Goal: Communication & Community: Participate in discussion

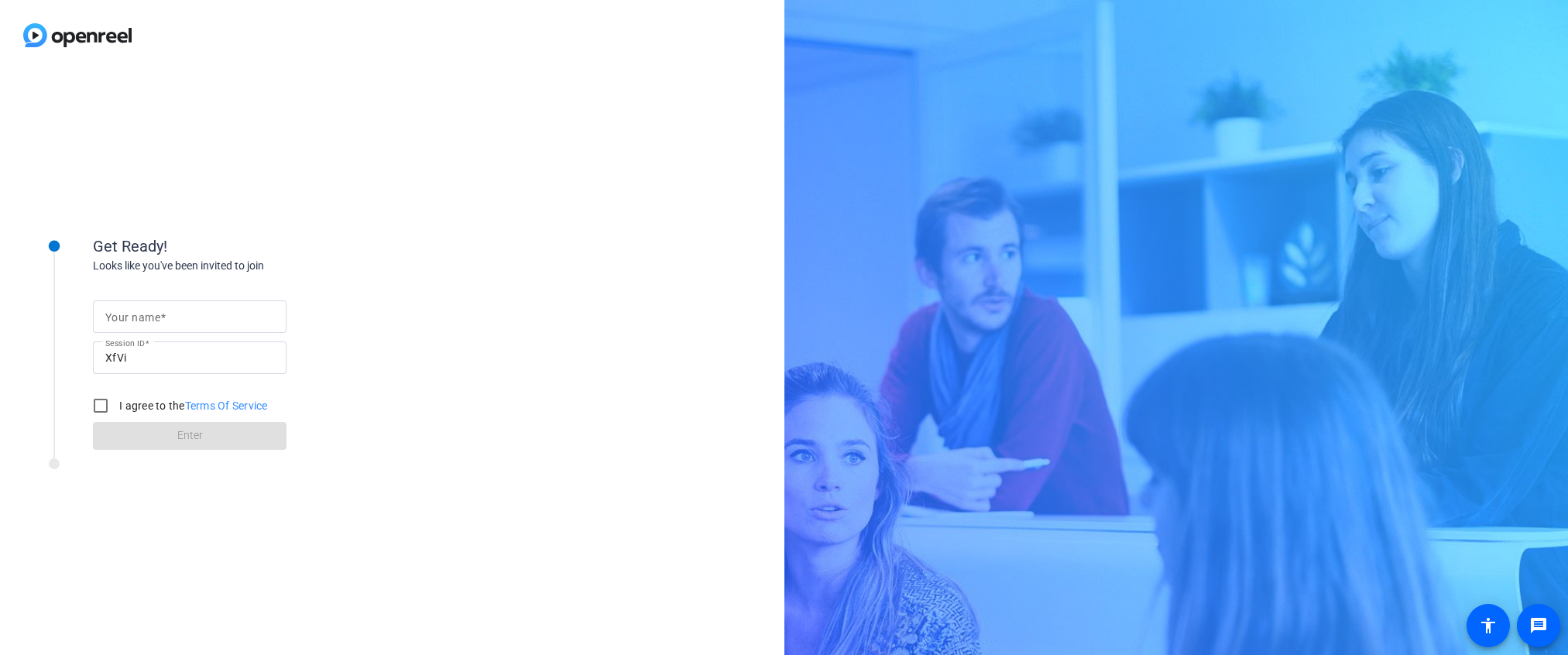
click at [149, 309] on input "Your name" at bounding box center [189, 317] width 169 height 19
type input "[PERSON_NAME]"
click at [104, 399] on input "I agree to the Terms Of Service" at bounding box center [100, 406] width 31 height 31
checkbox input "true"
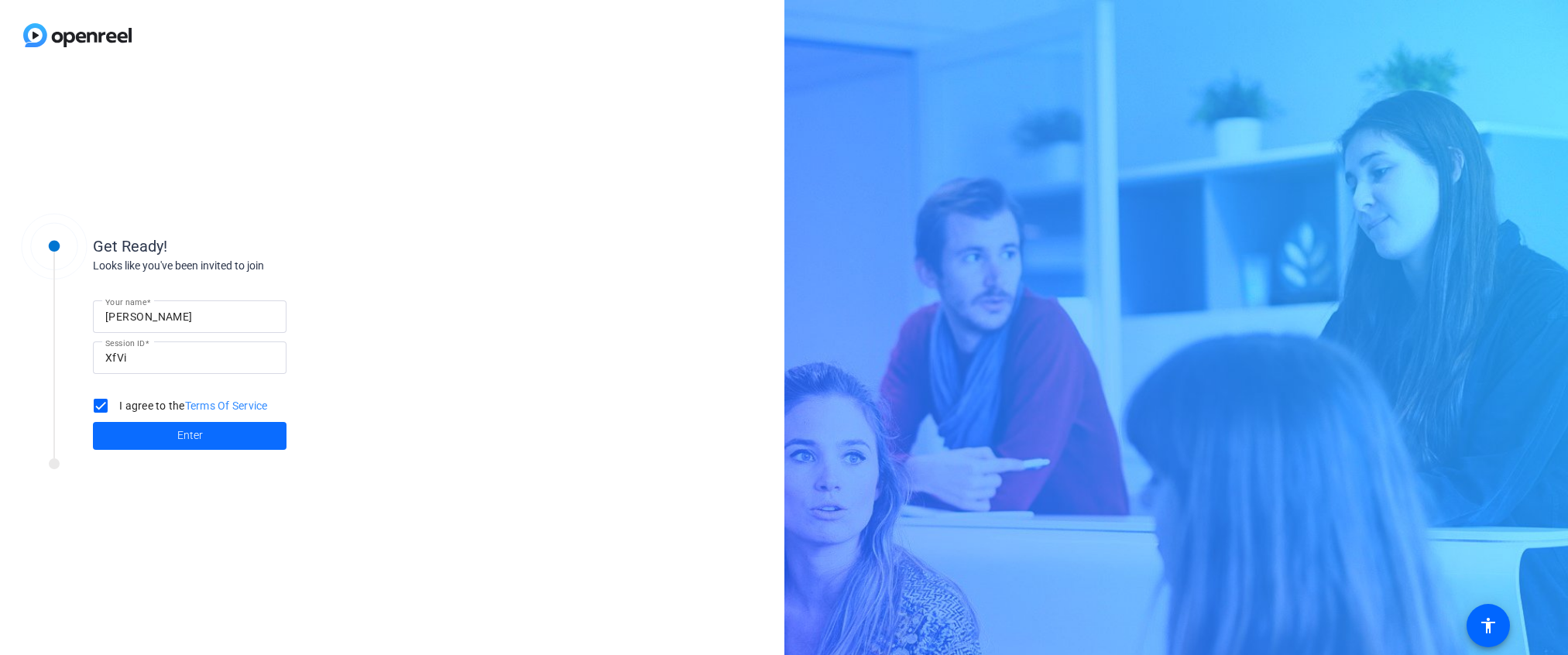
click at [211, 437] on span at bounding box center [189, 436] width 194 height 37
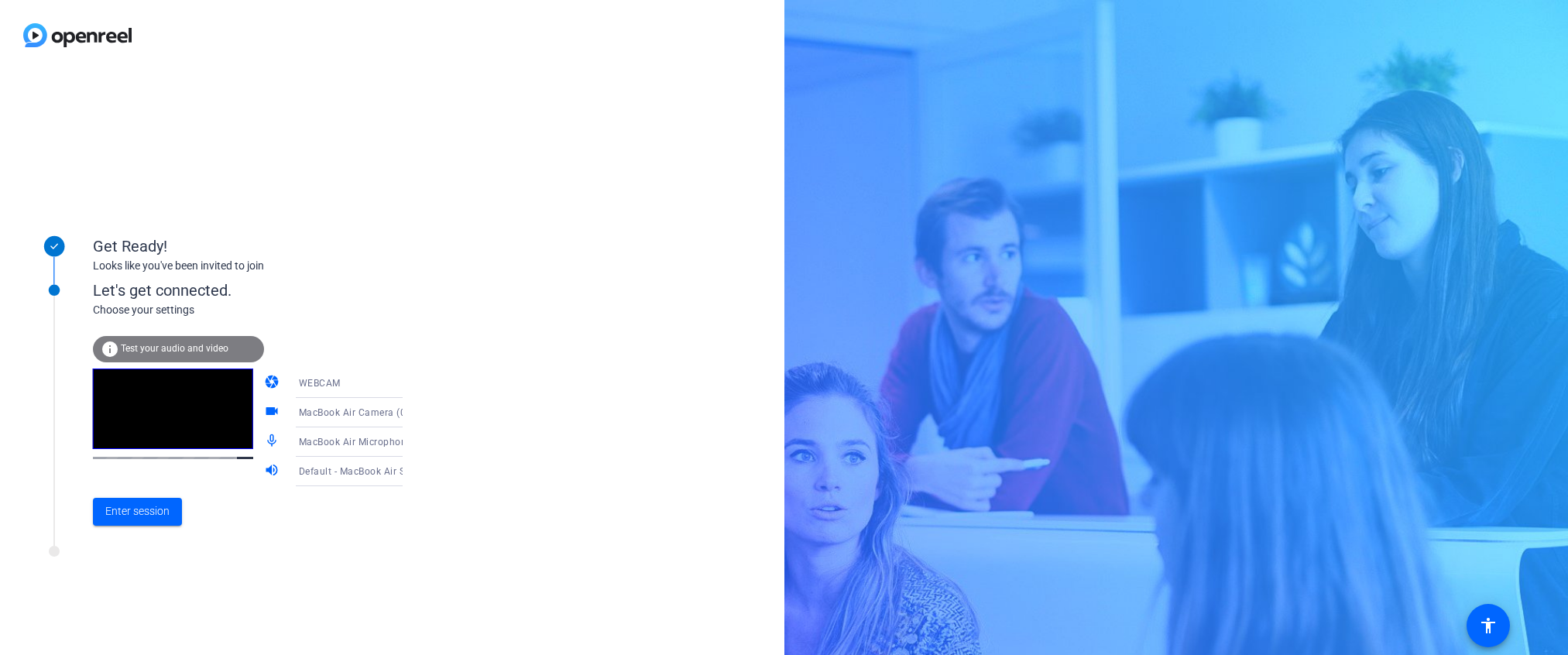
click at [199, 343] on span "Test your audio and video" at bounding box center [174, 349] width 107 height 11
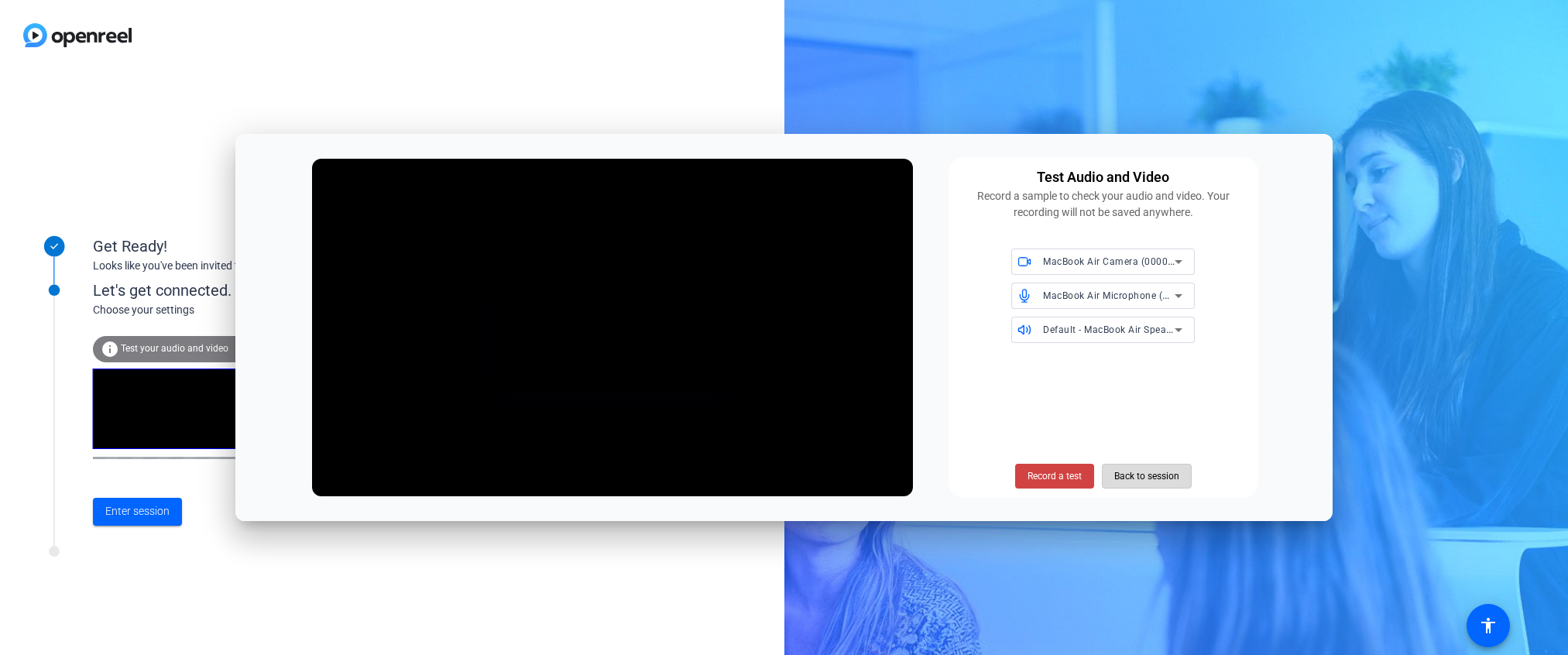
click at [1156, 479] on span "Back to session" at bounding box center [1147, 476] width 65 height 30
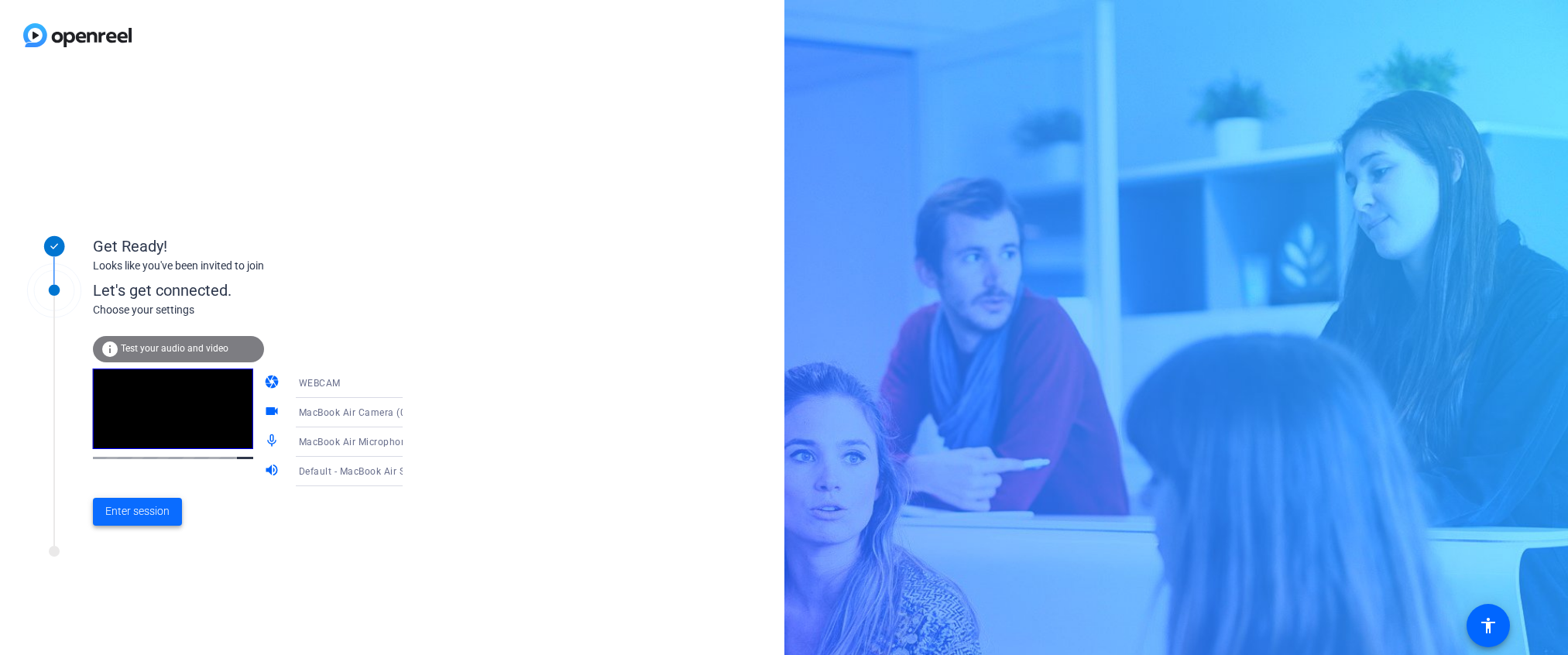
click at [139, 512] on span "Enter session" at bounding box center [137, 511] width 65 height 16
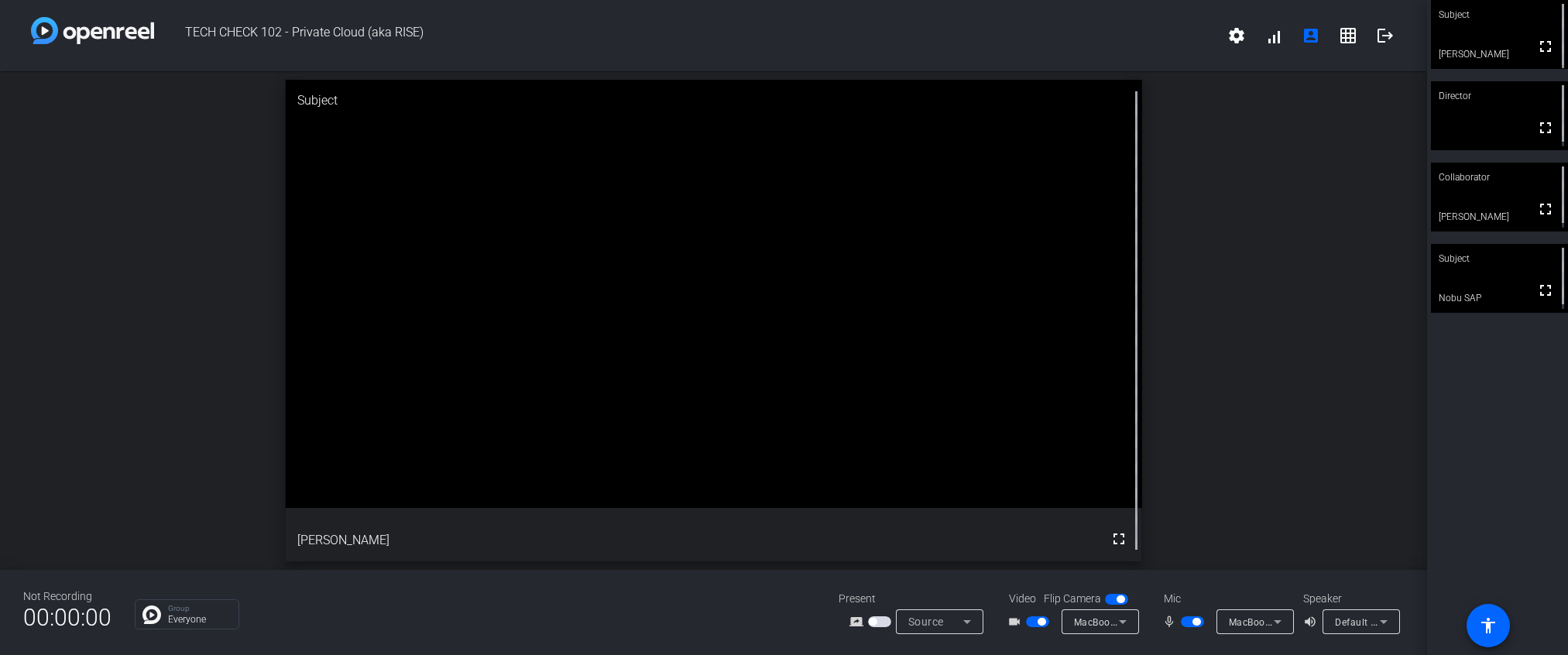
click at [1194, 620] on span "button" at bounding box center [1197, 622] width 8 height 8
click at [1040, 621] on span "button" at bounding box center [1042, 622] width 8 height 8
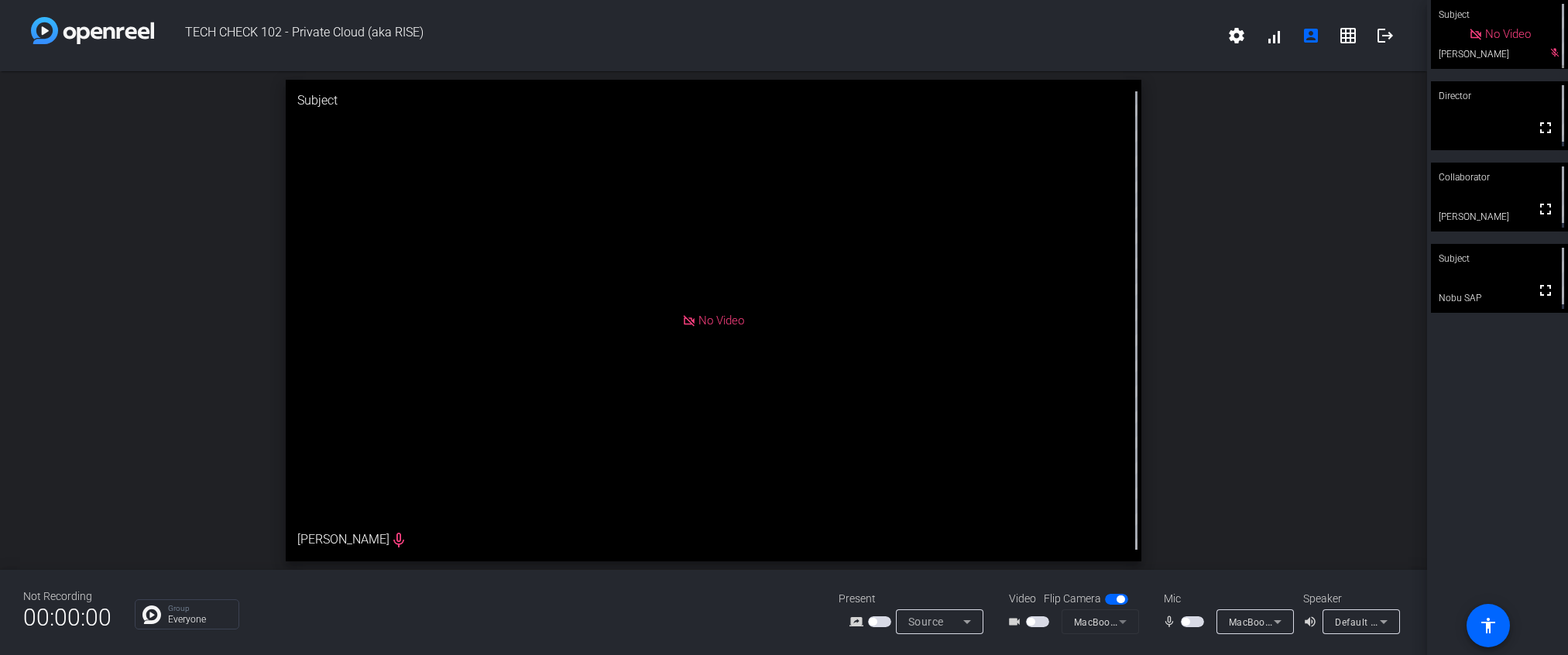
click at [1238, 415] on div "open_in_new Subject No Video [PERSON_NAME] mic_none" at bounding box center [714, 320] width 1427 height 499
click at [1467, 278] on video at bounding box center [1500, 278] width 137 height 69
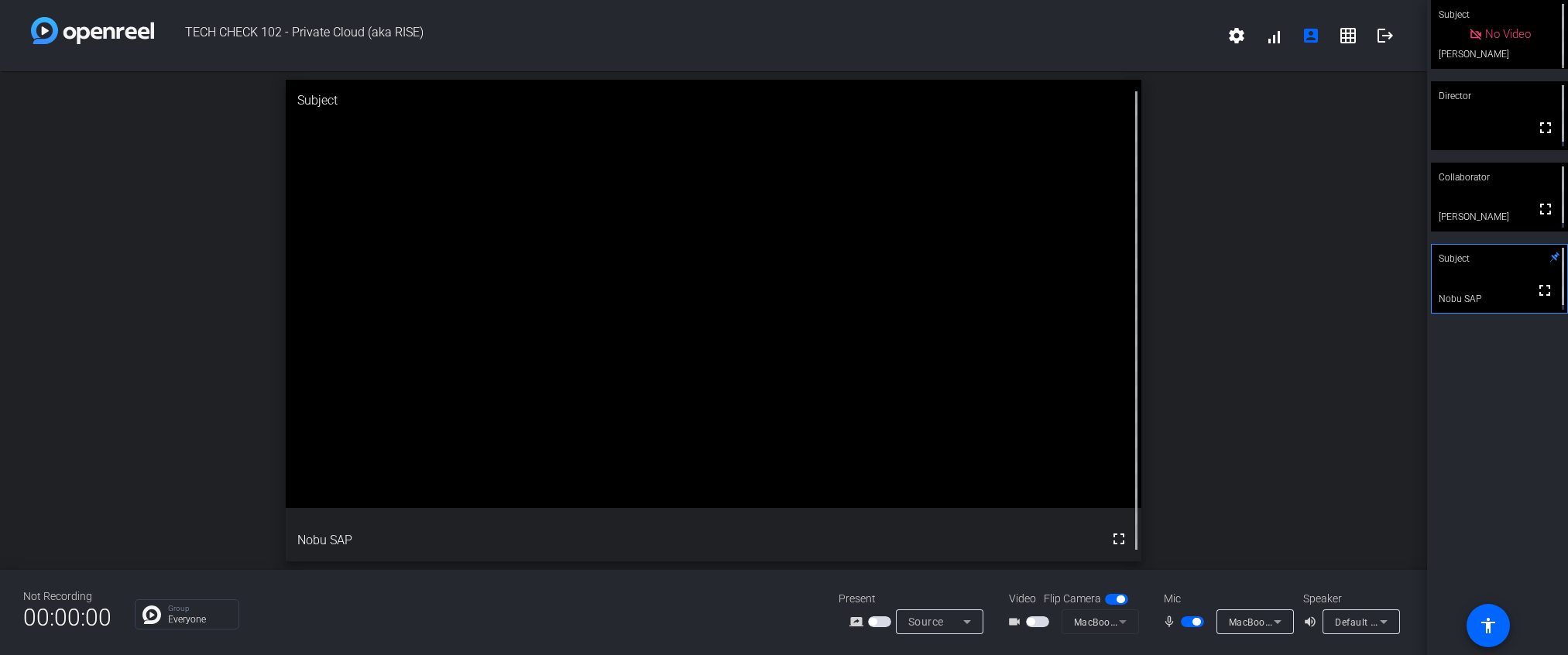
click at [1476, 194] on video at bounding box center [1500, 197] width 137 height 69
click at [1470, 109] on div "Director" at bounding box center [1500, 96] width 137 height 30
click at [1479, 58] on div "No Video" at bounding box center [1500, 34] width 137 height 69
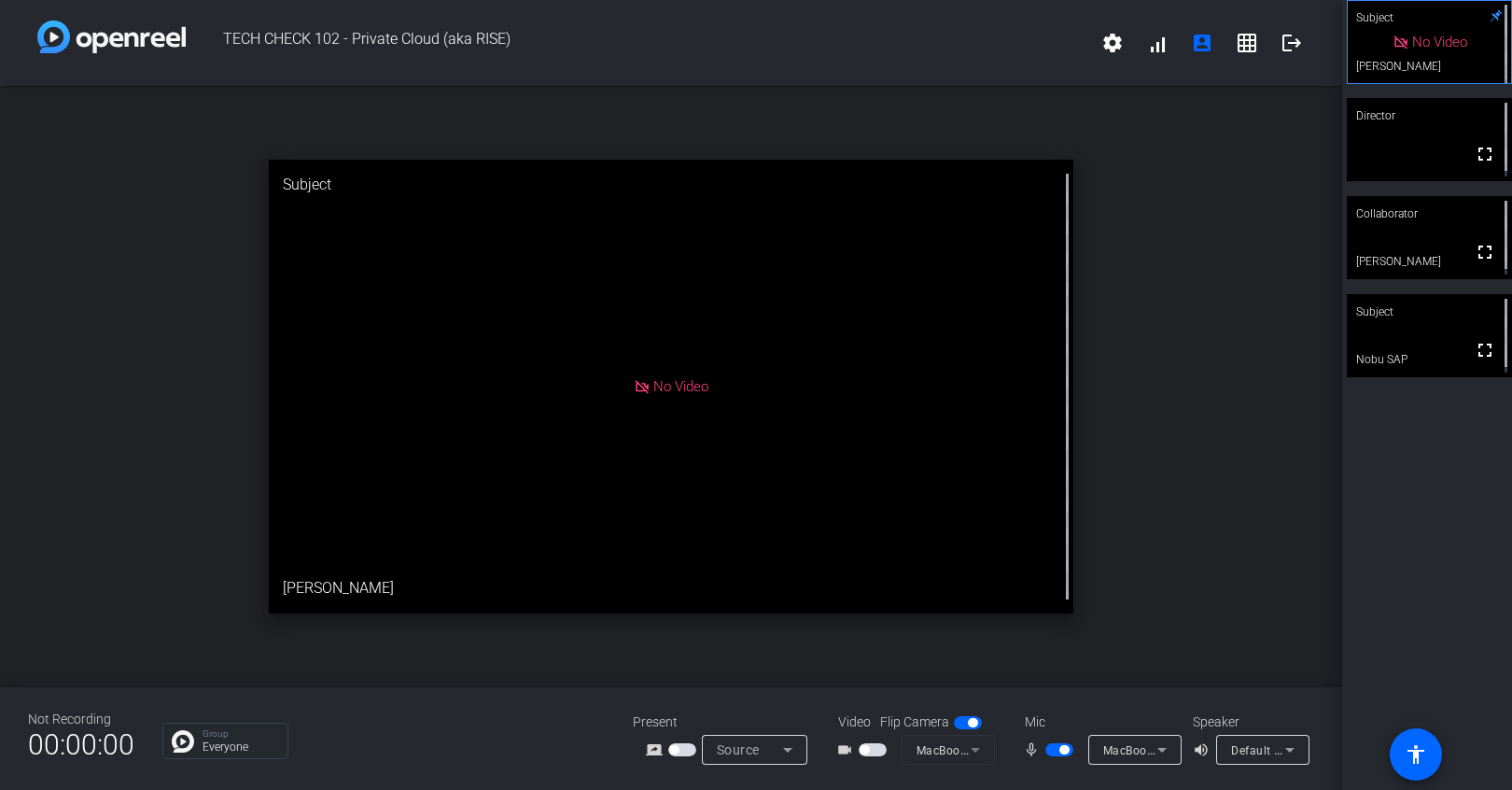
click at [1060, 751] on span "button" at bounding box center [1065, 750] width 9 height 9
click at [1248, 48] on mat-icon "grid_on" at bounding box center [1247, 43] width 23 height 23
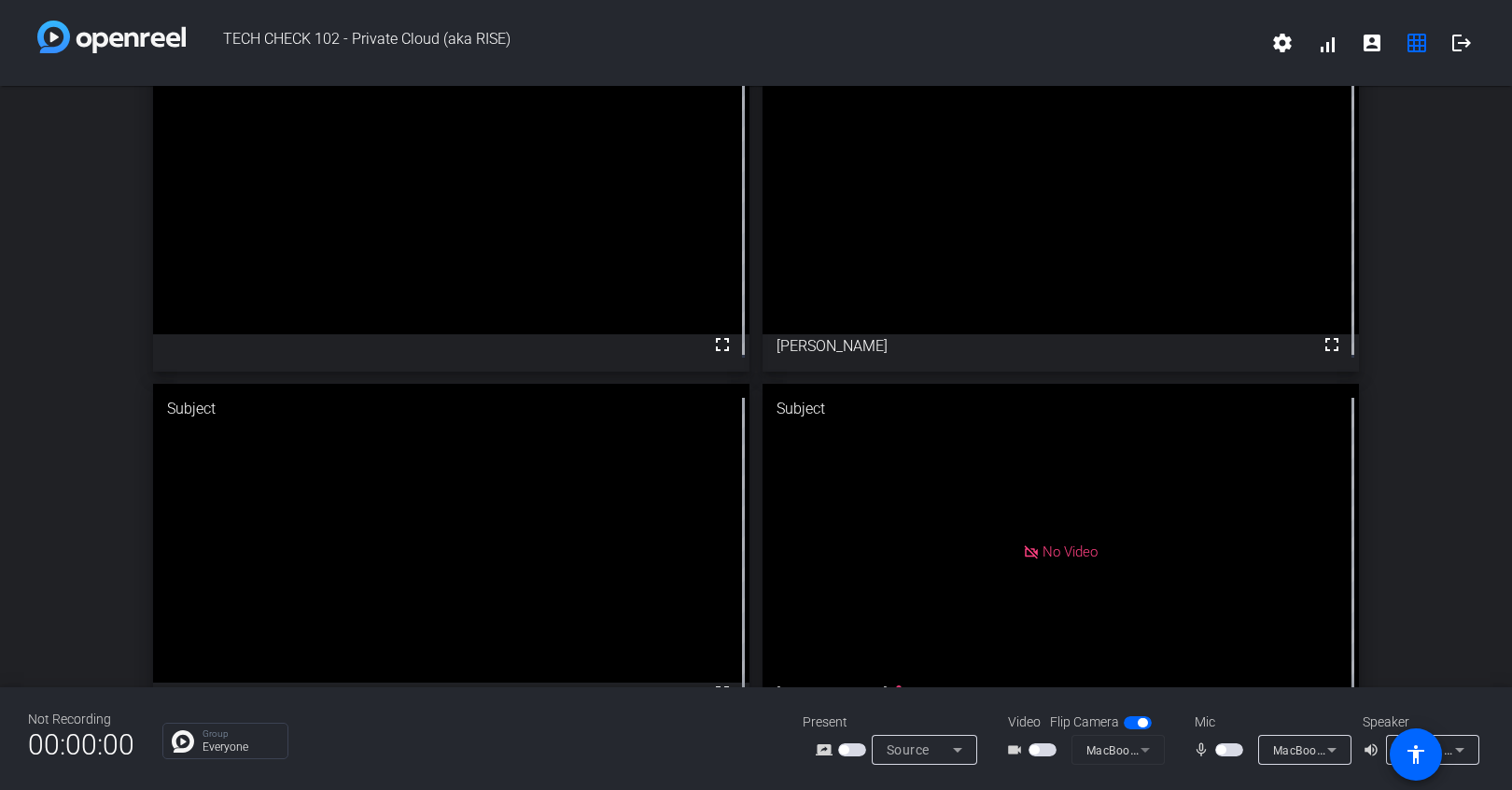
scroll to position [105, 0]
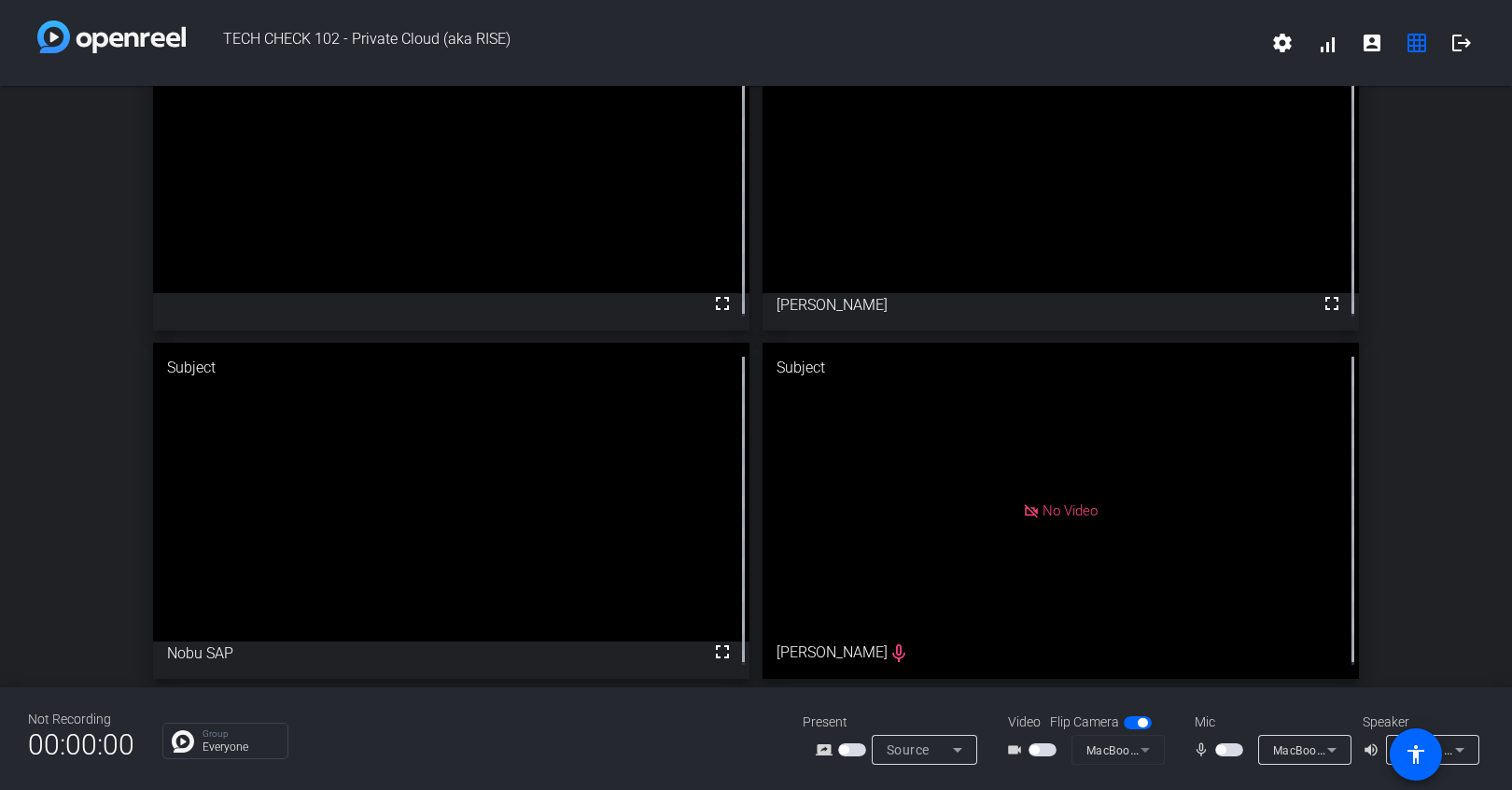
click at [321, 661] on div "fullscreen" at bounding box center [451, 510] width 597 height 336
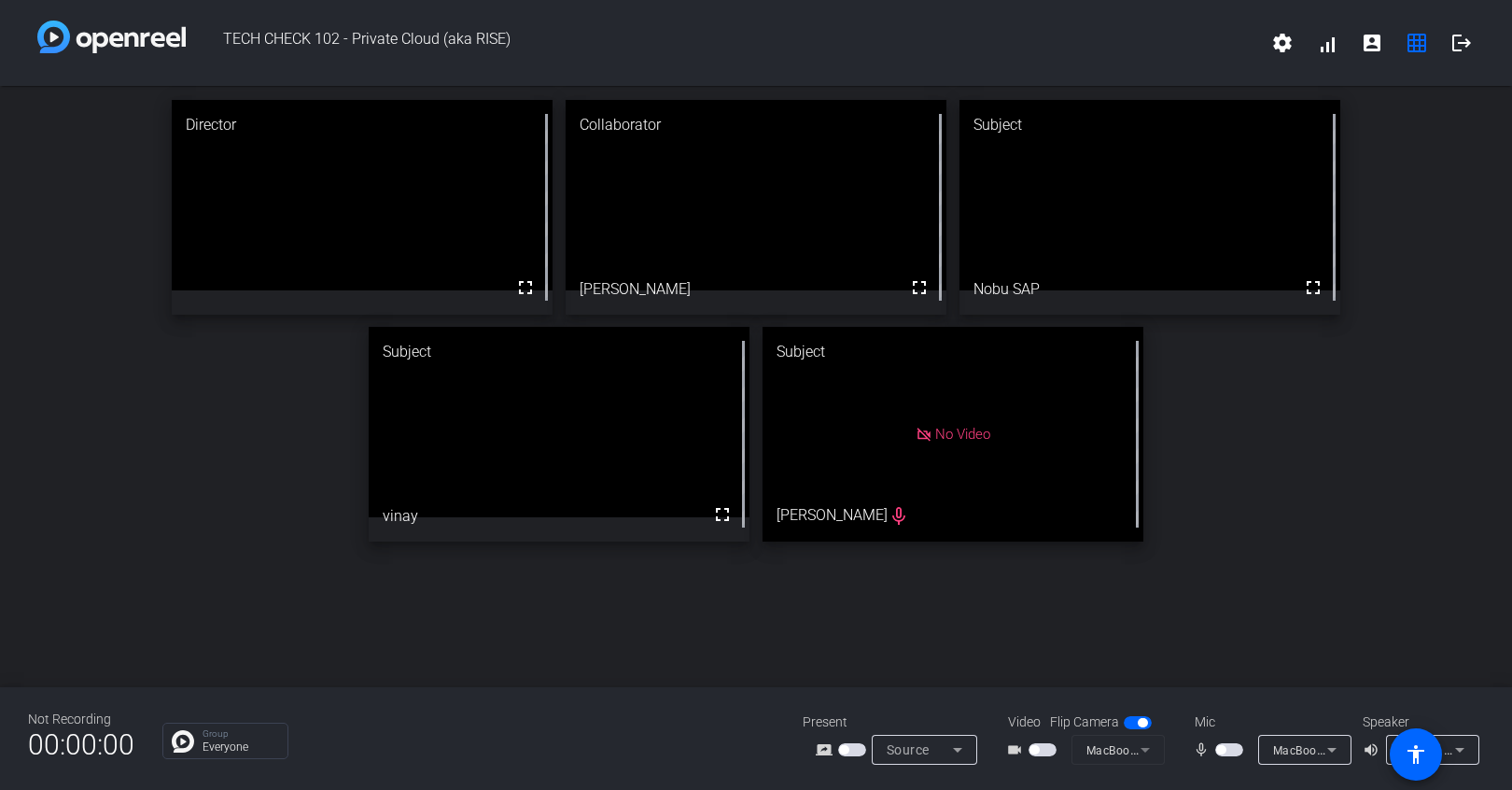
click at [183, 740] on img at bounding box center [183, 741] width 23 height 23
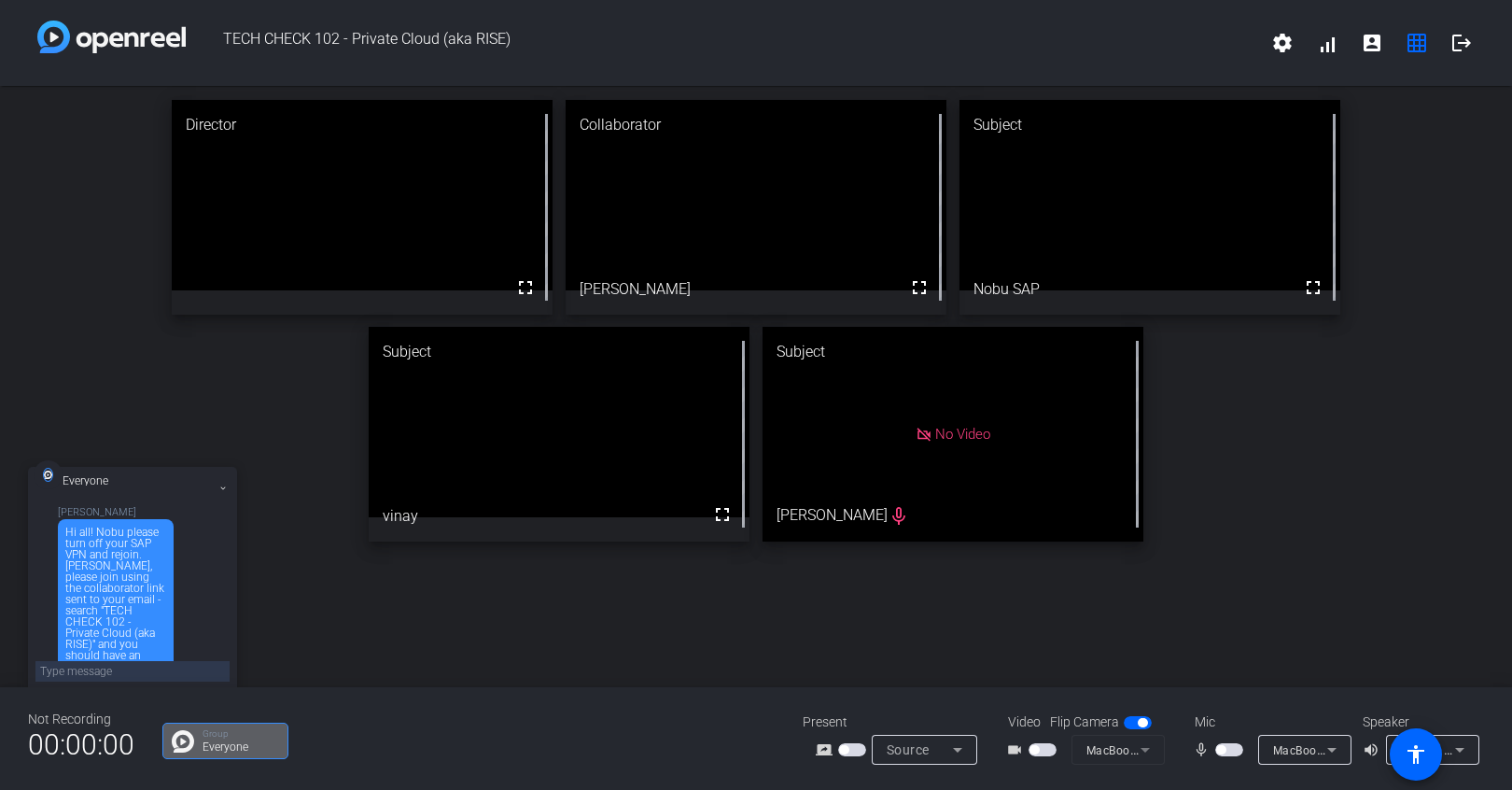
scroll to position [33, 0]
click at [405, 619] on div "Director fullscreen Collaborator fullscreen [PERSON_NAME] Subject fullscreen No…" at bounding box center [756, 387] width 1512 height 601
click at [1461, 47] on mat-icon "logout" at bounding box center [1462, 43] width 23 height 23
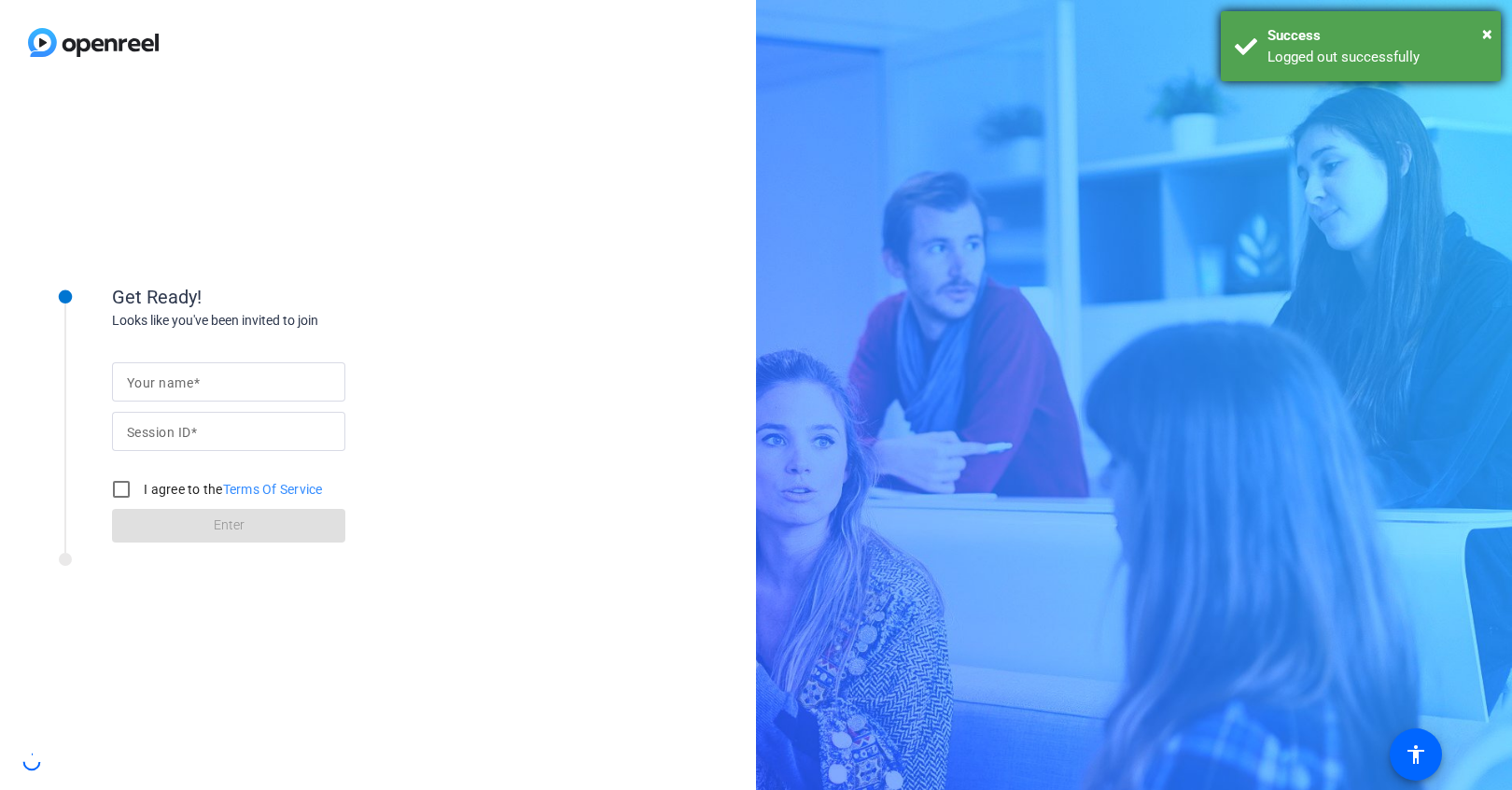
click at [1481, 32] on div "Success" at bounding box center [1377, 36] width 219 height 22
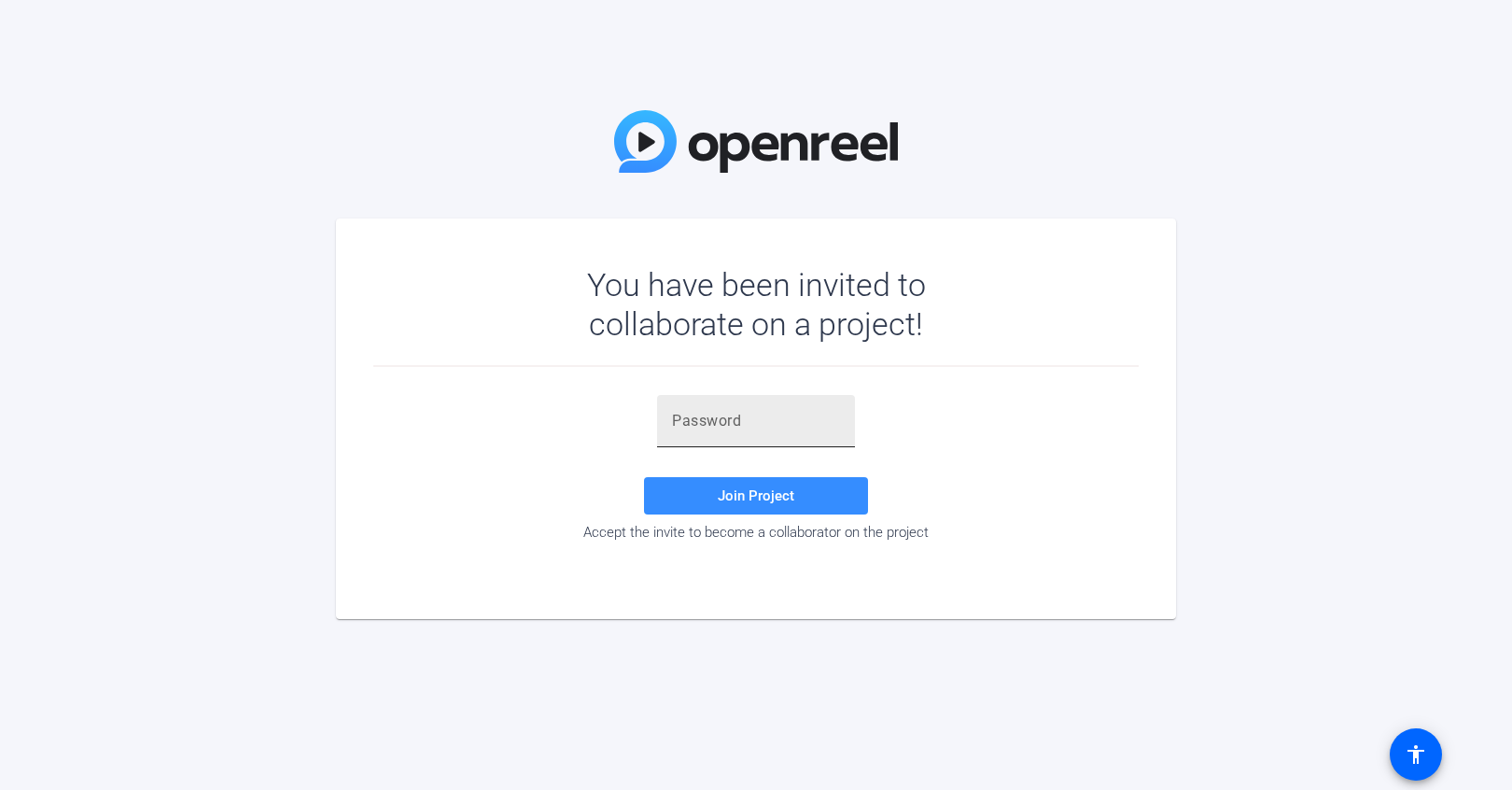
click at [714, 411] on input "text" at bounding box center [756, 421] width 168 height 23
paste input "l=A42M"
type input "l=A42M"
click at [758, 500] on span "Join Project" at bounding box center [756, 495] width 77 height 17
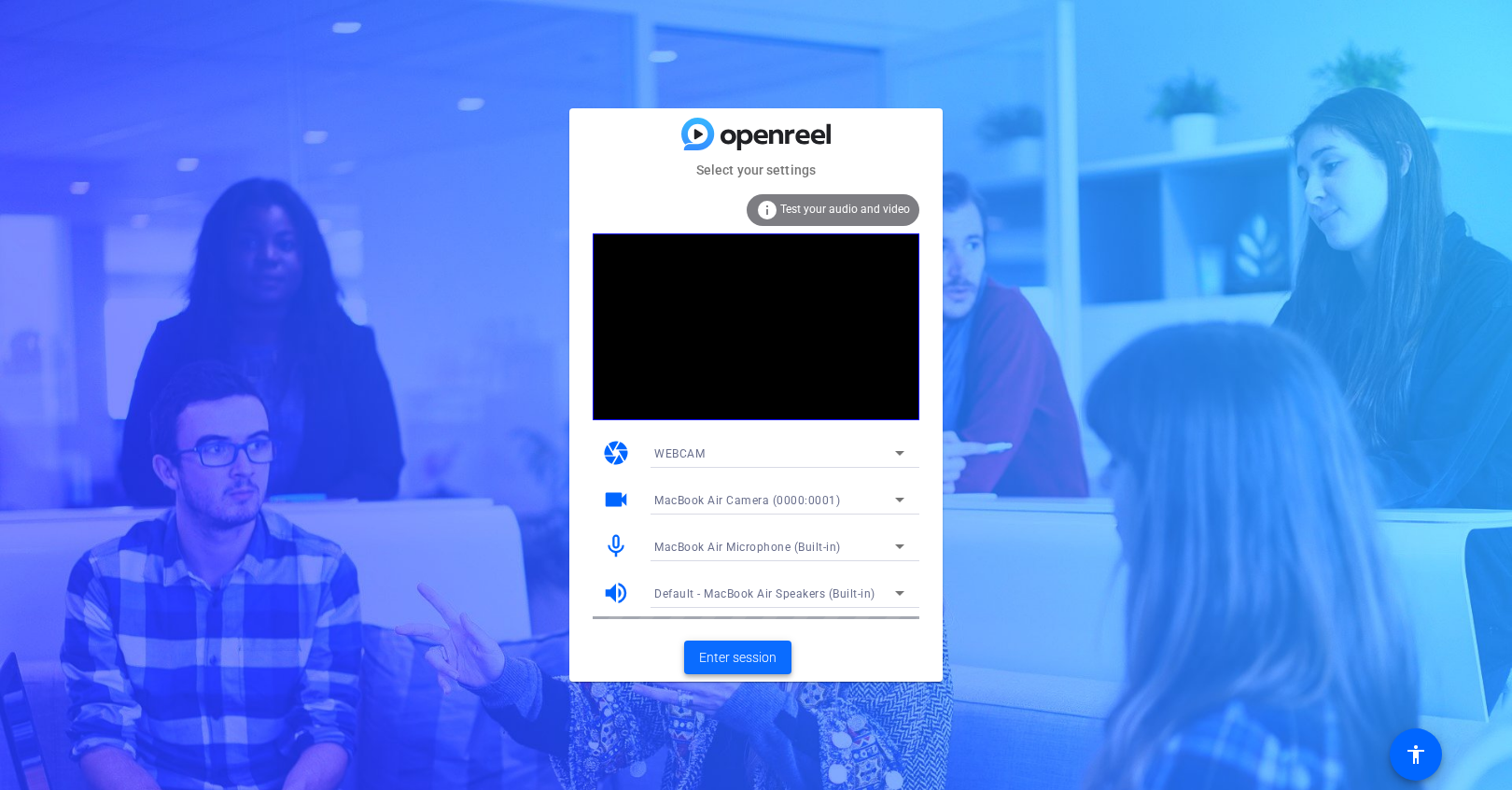
click at [748, 654] on span "Enter session" at bounding box center [737, 658] width 78 height 20
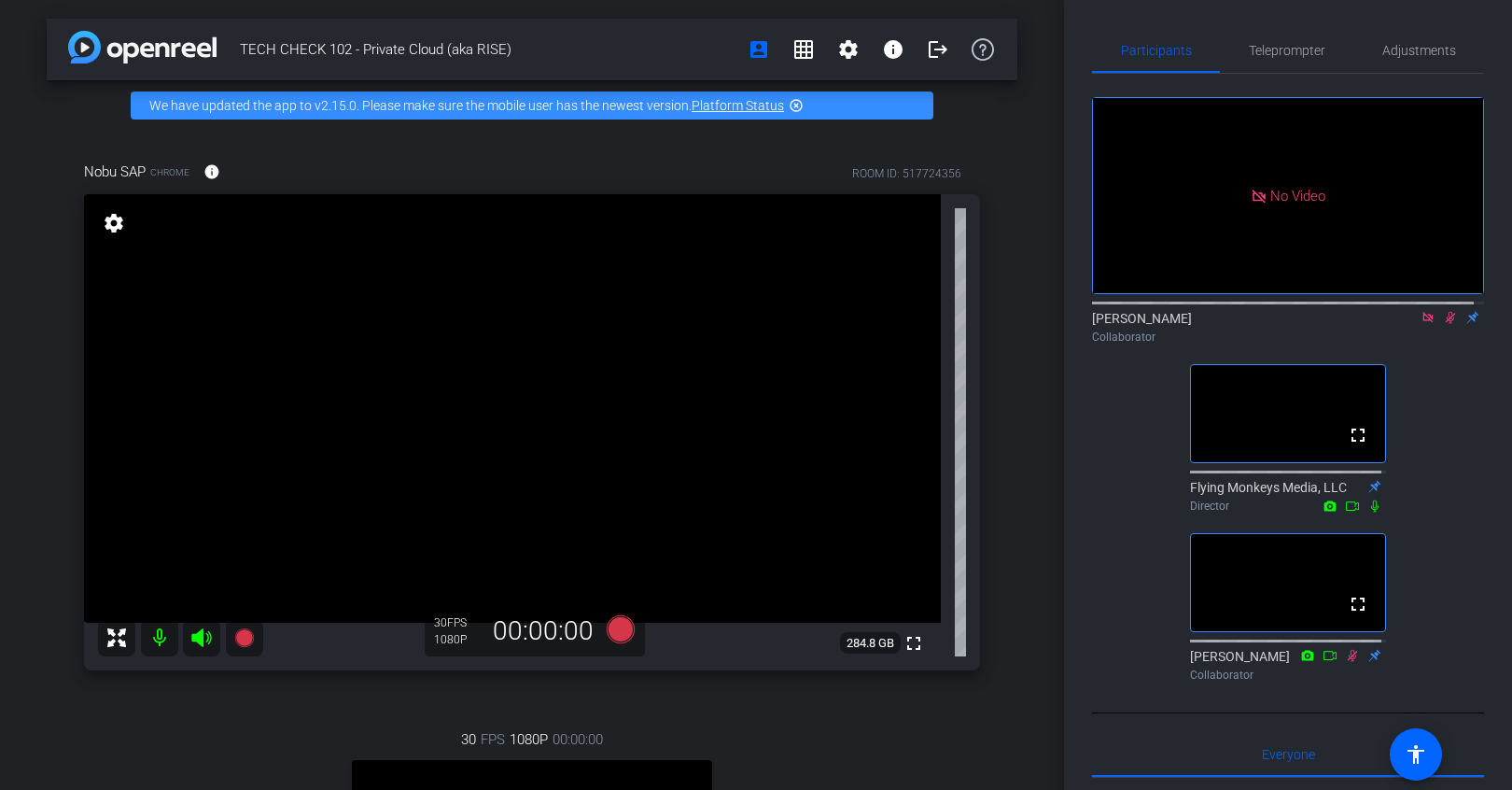
click at [1446, 324] on icon at bounding box center [1451, 317] width 10 height 12
click at [1423, 322] on icon at bounding box center [1428, 316] width 10 height 10
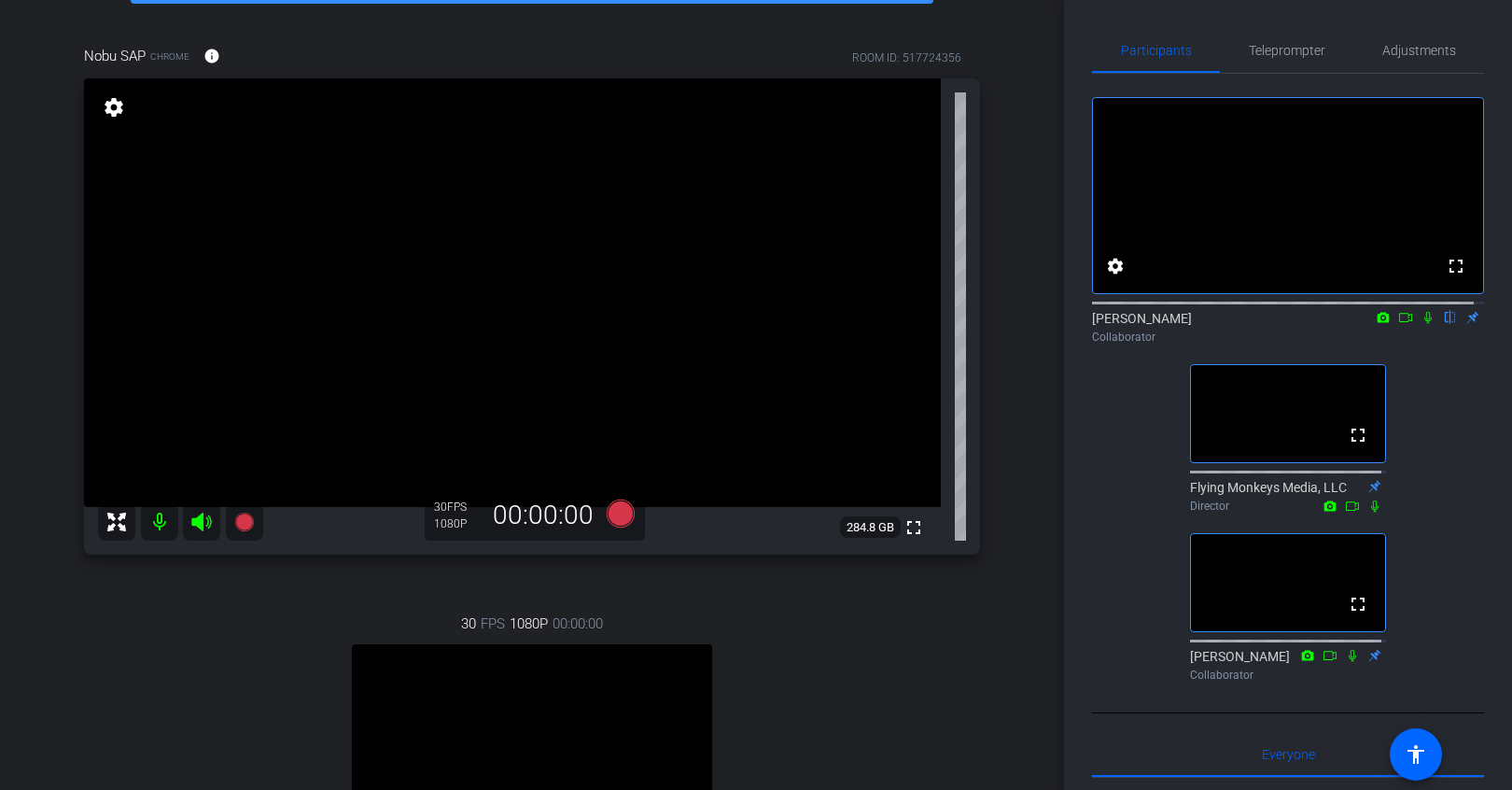
scroll to position [112, 0]
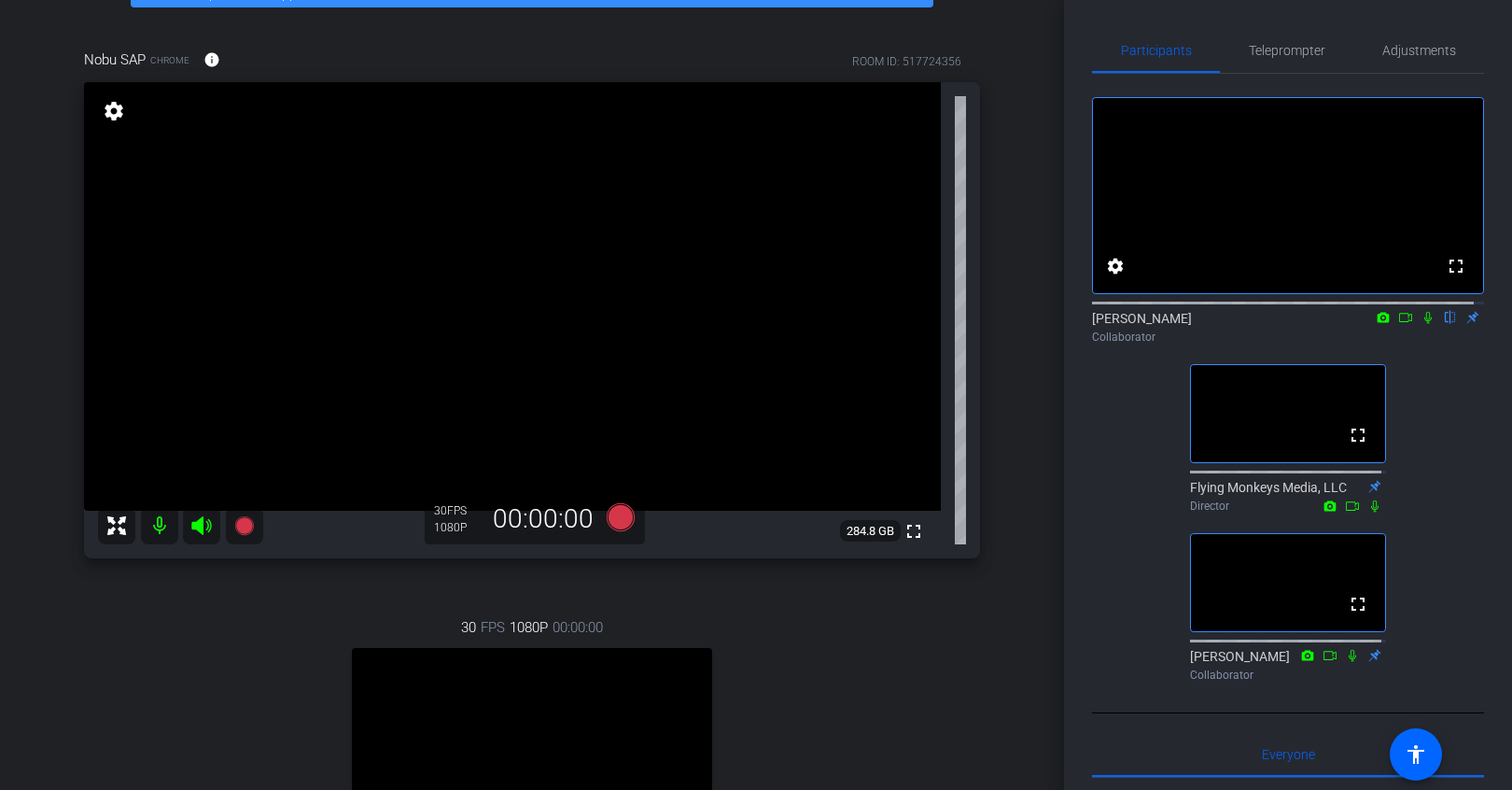
click at [1399, 324] on icon at bounding box center [1406, 317] width 15 height 13
click at [1403, 414] on div "No Video Nicole Smythe Collaborator fullscreen Flying Monkeys Media, LLC Direct…" at bounding box center [1288, 382] width 392 height 615
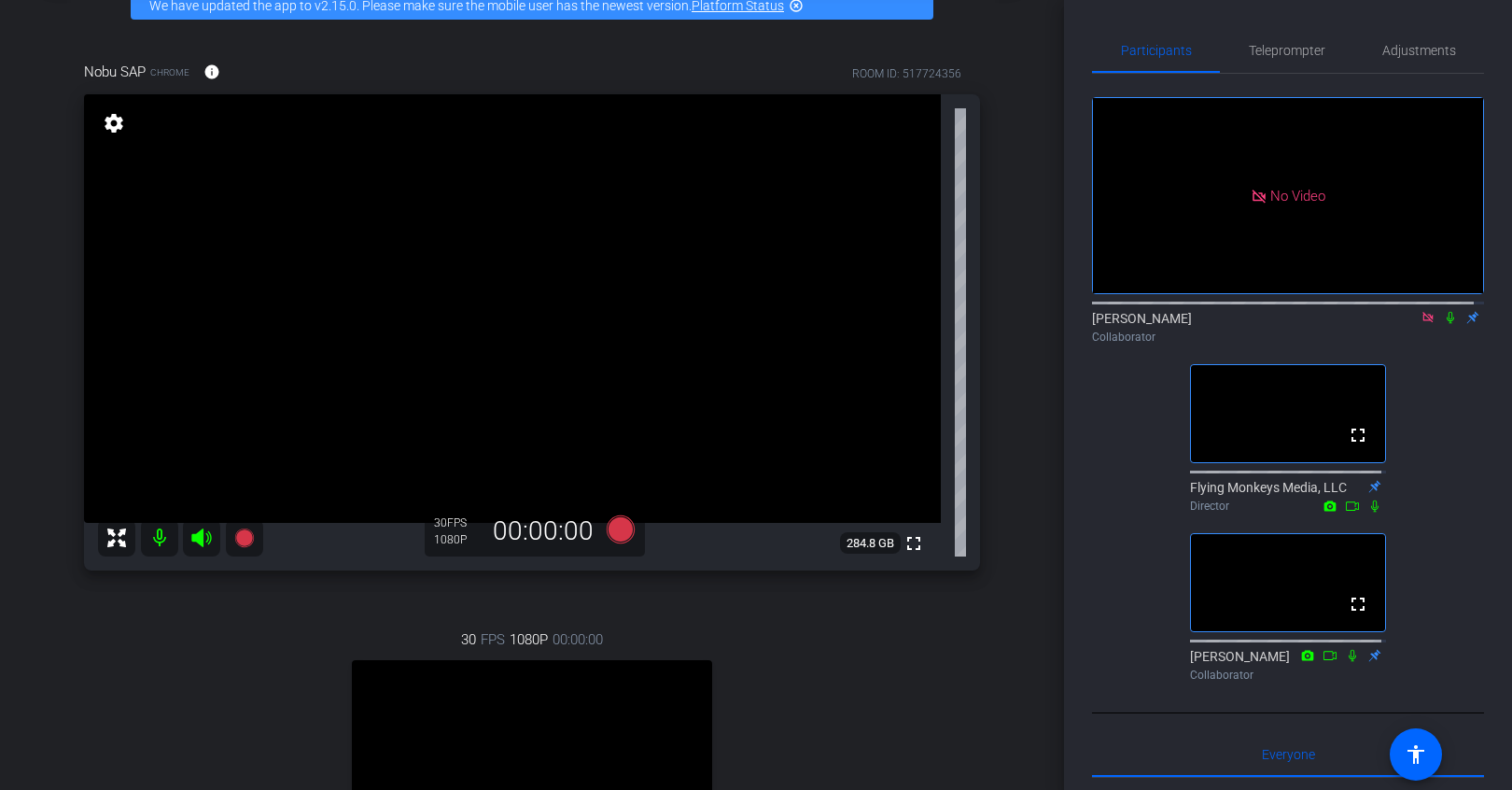
scroll to position [97, 0]
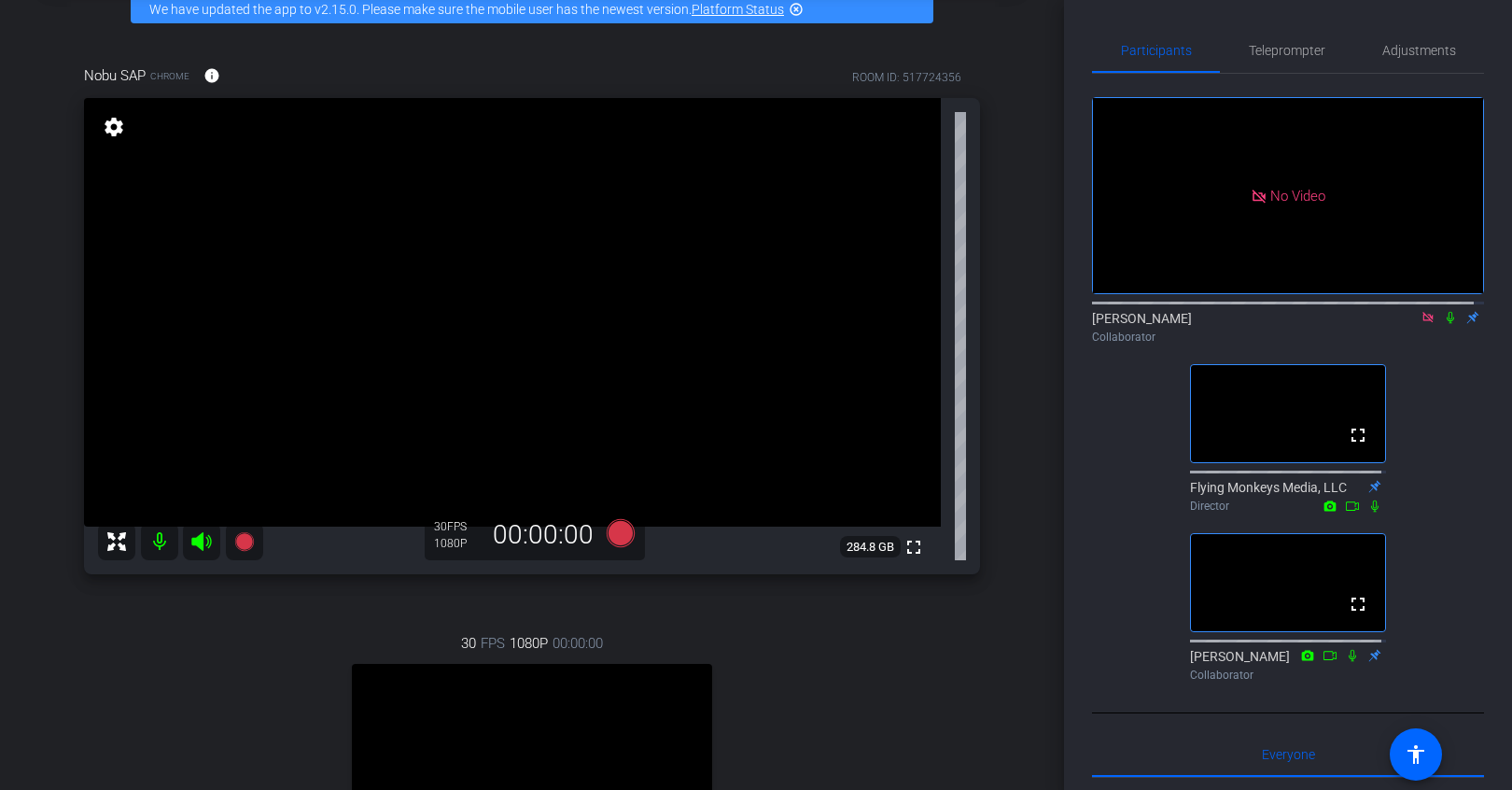
click at [1423, 322] on icon at bounding box center [1428, 316] width 10 height 10
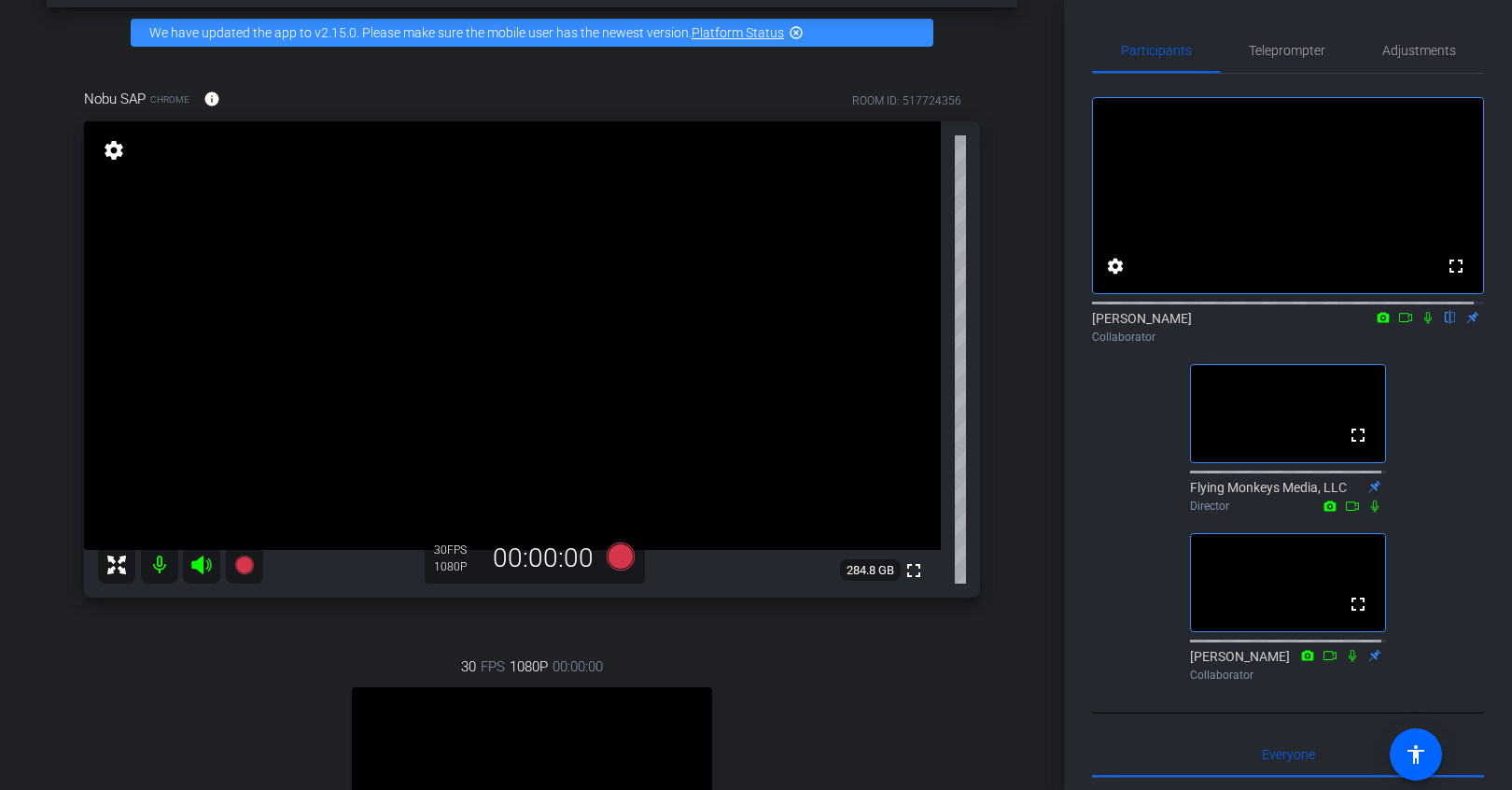
scroll to position [74, 0]
click at [1399, 324] on icon at bounding box center [1406, 317] width 15 height 13
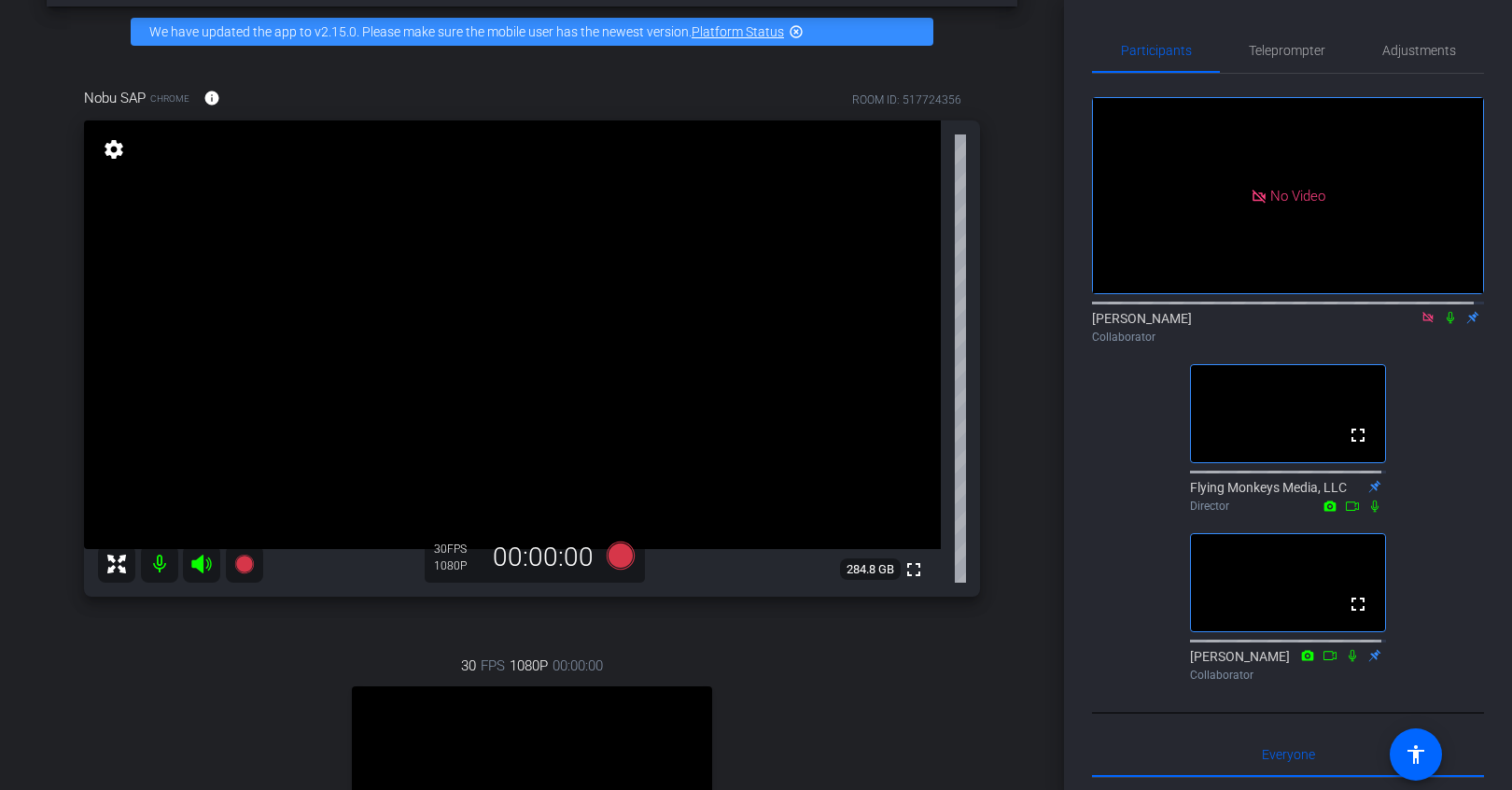
click at [1429, 457] on div "No Video Nicole Smythe Collaborator fullscreen Flying Monkeys Media, LLC Direct…" at bounding box center [1288, 382] width 392 height 615
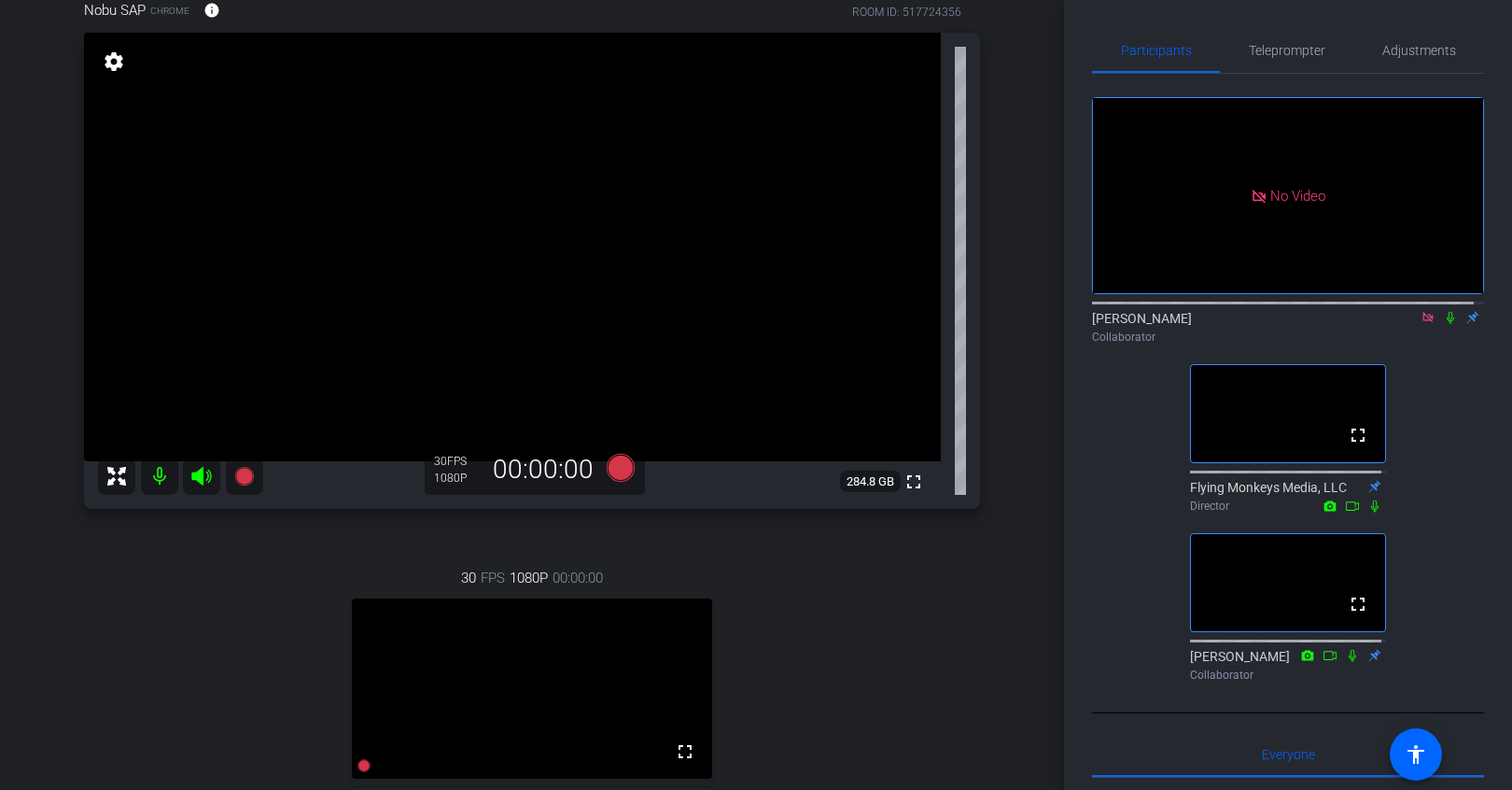
scroll to position [0, 0]
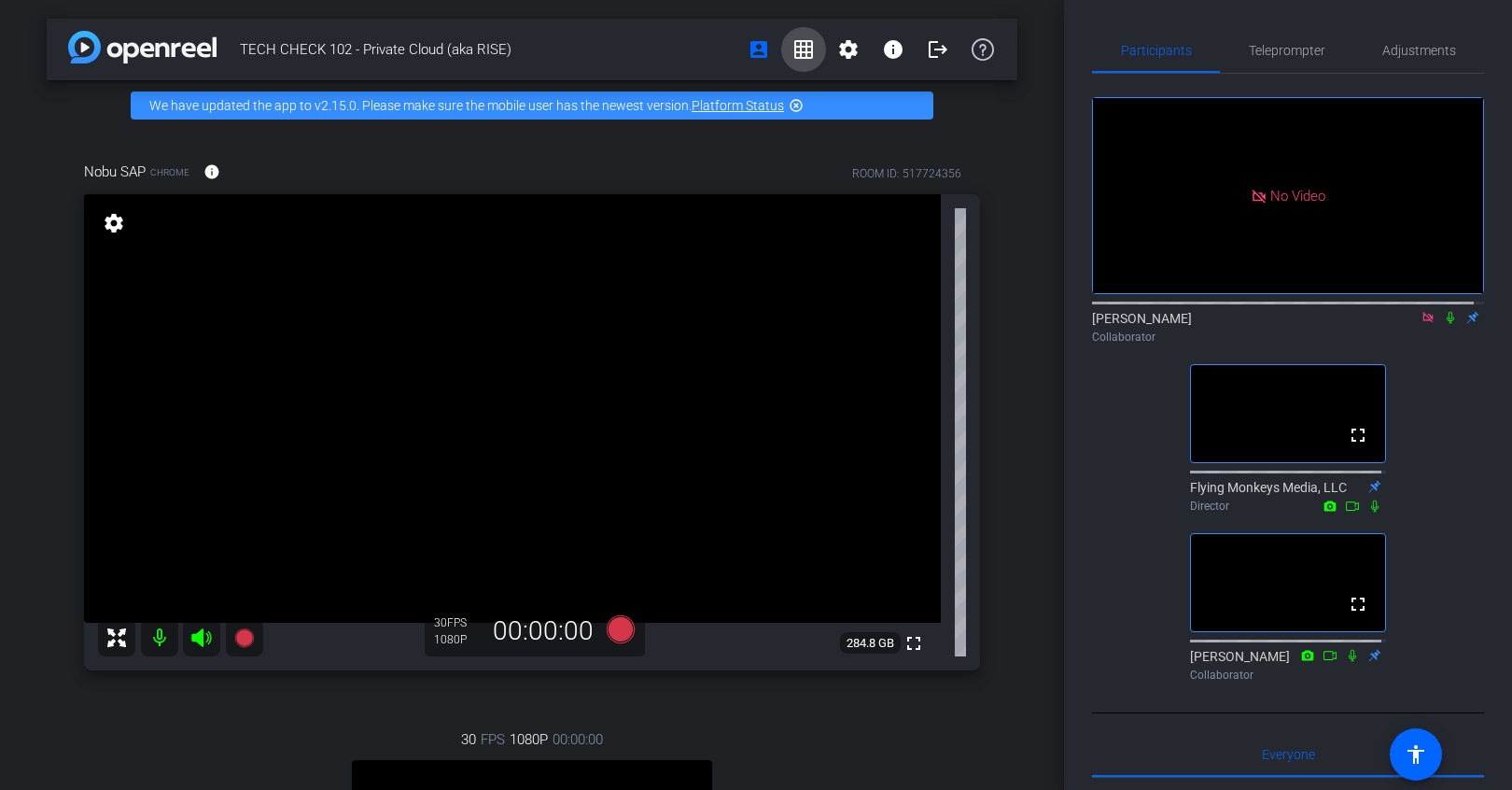
click at [797, 53] on mat-icon "grid_on" at bounding box center [804, 50] width 23 height 23
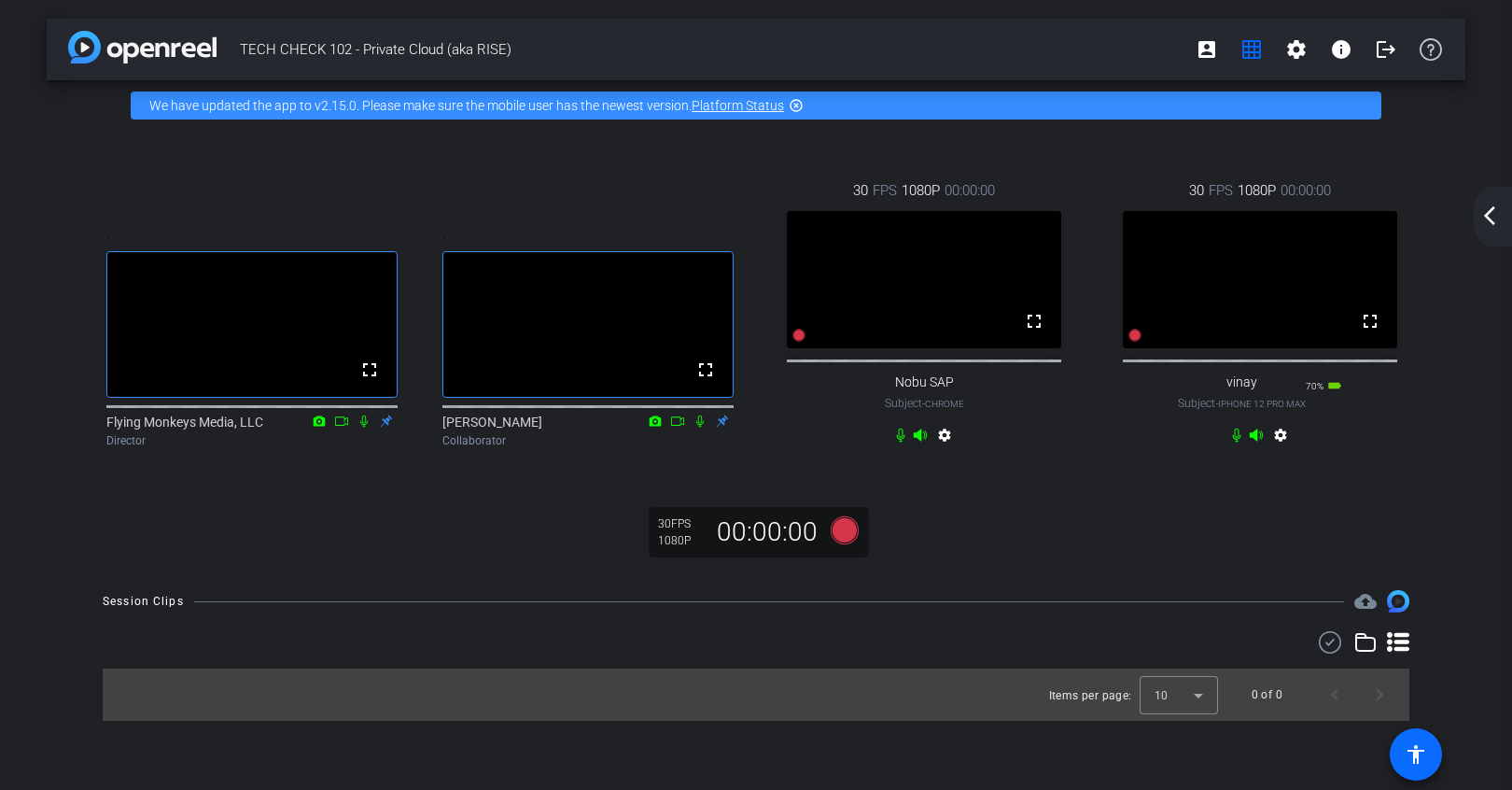
click at [1417, 749] on mat-icon "accessibility" at bounding box center [1416, 754] width 23 height 23
click at [1409, 750] on mat-icon "accessibility" at bounding box center [1416, 754] width 23 height 23
click at [1417, 752] on mat-icon "accessibility" at bounding box center [1416, 754] width 23 height 23
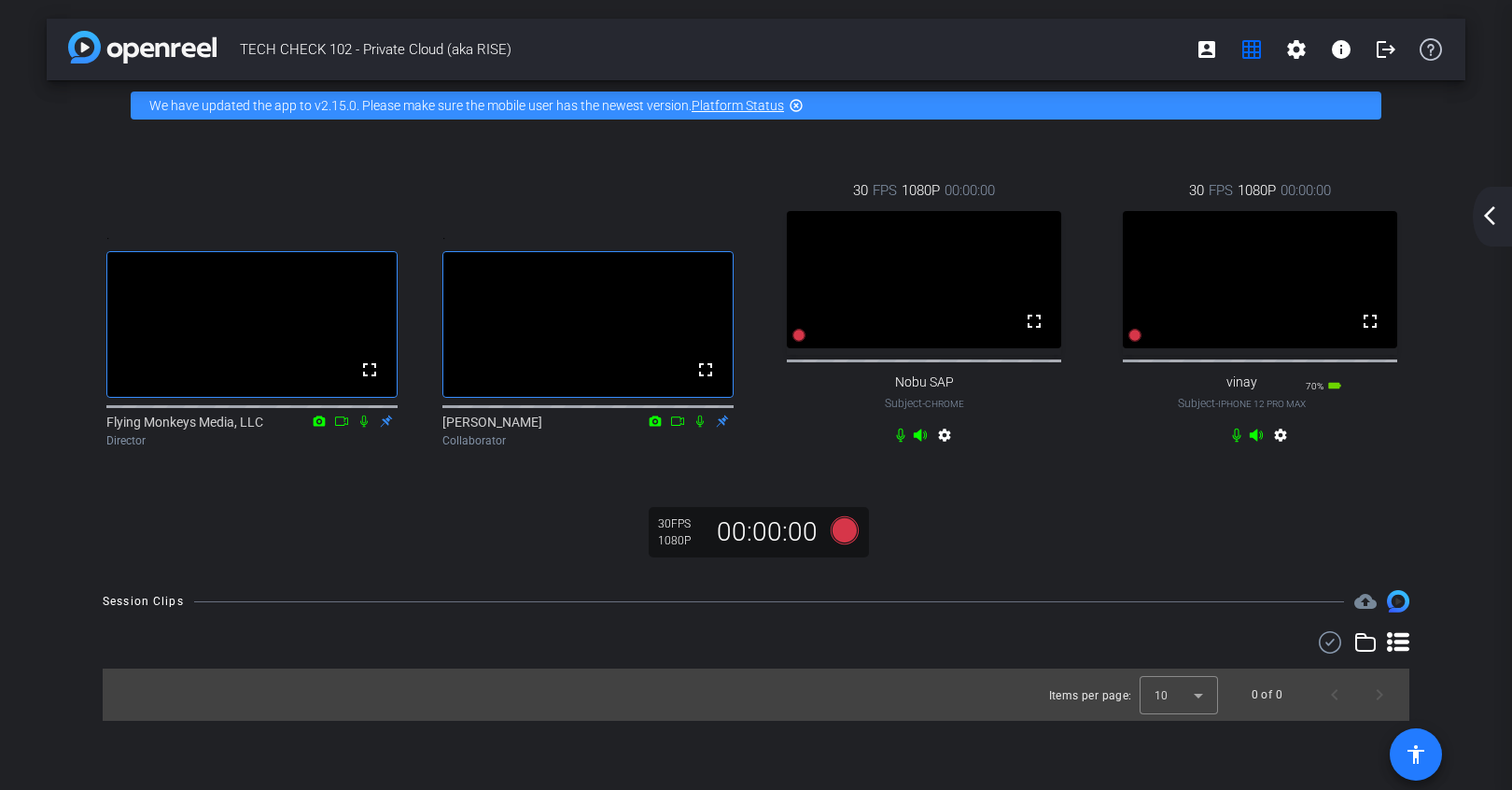
click at [1417, 752] on mat-icon "accessibility" at bounding box center [1416, 754] width 23 height 23
click at [1216, 56] on mat-icon "account_box" at bounding box center [1207, 50] width 23 height 23
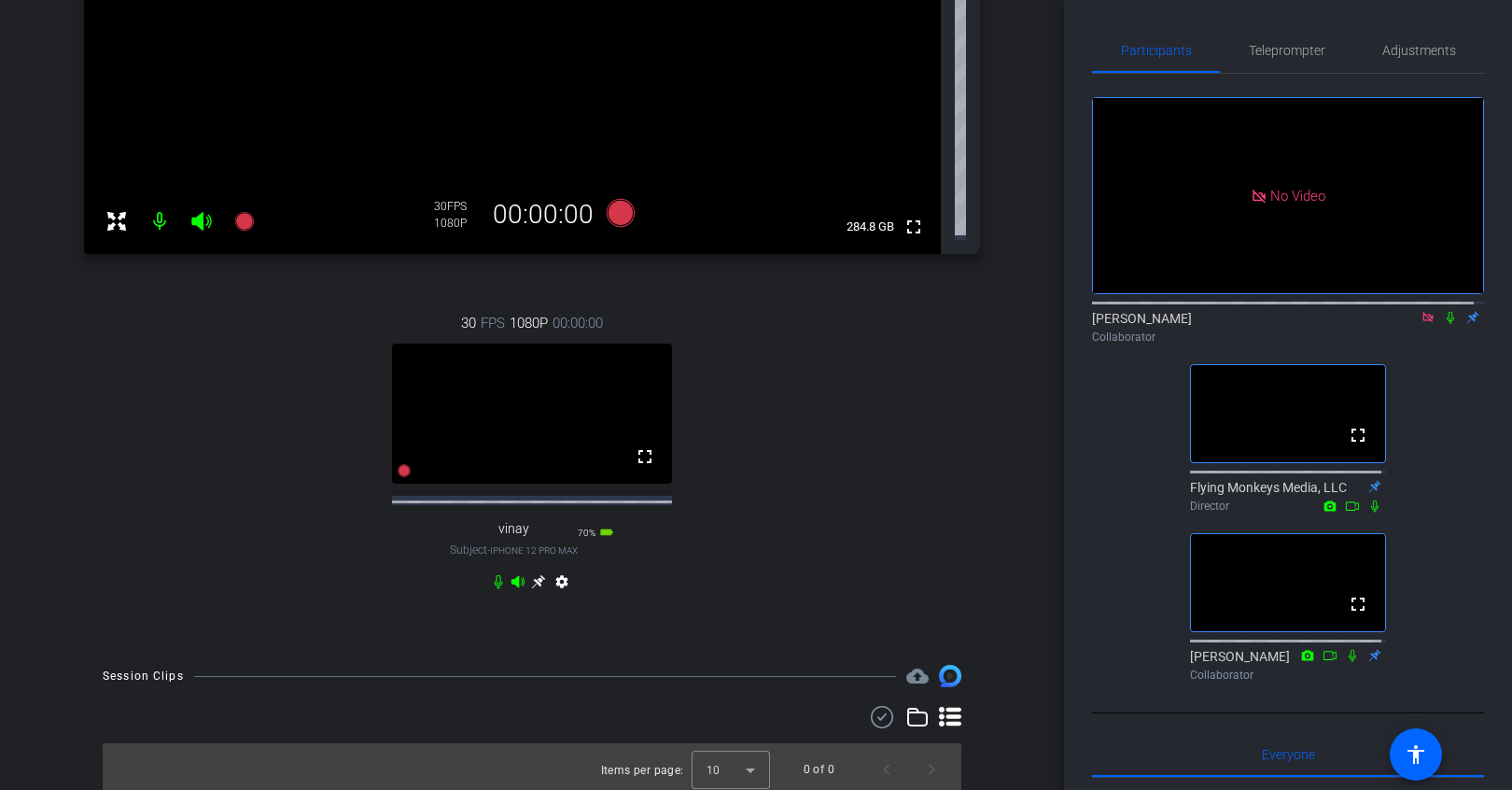
scroll to position [370, 0]
click at [1415, 752] on mat-icon "accessibility" at bounding box center [1416, 754] width 23 height 23
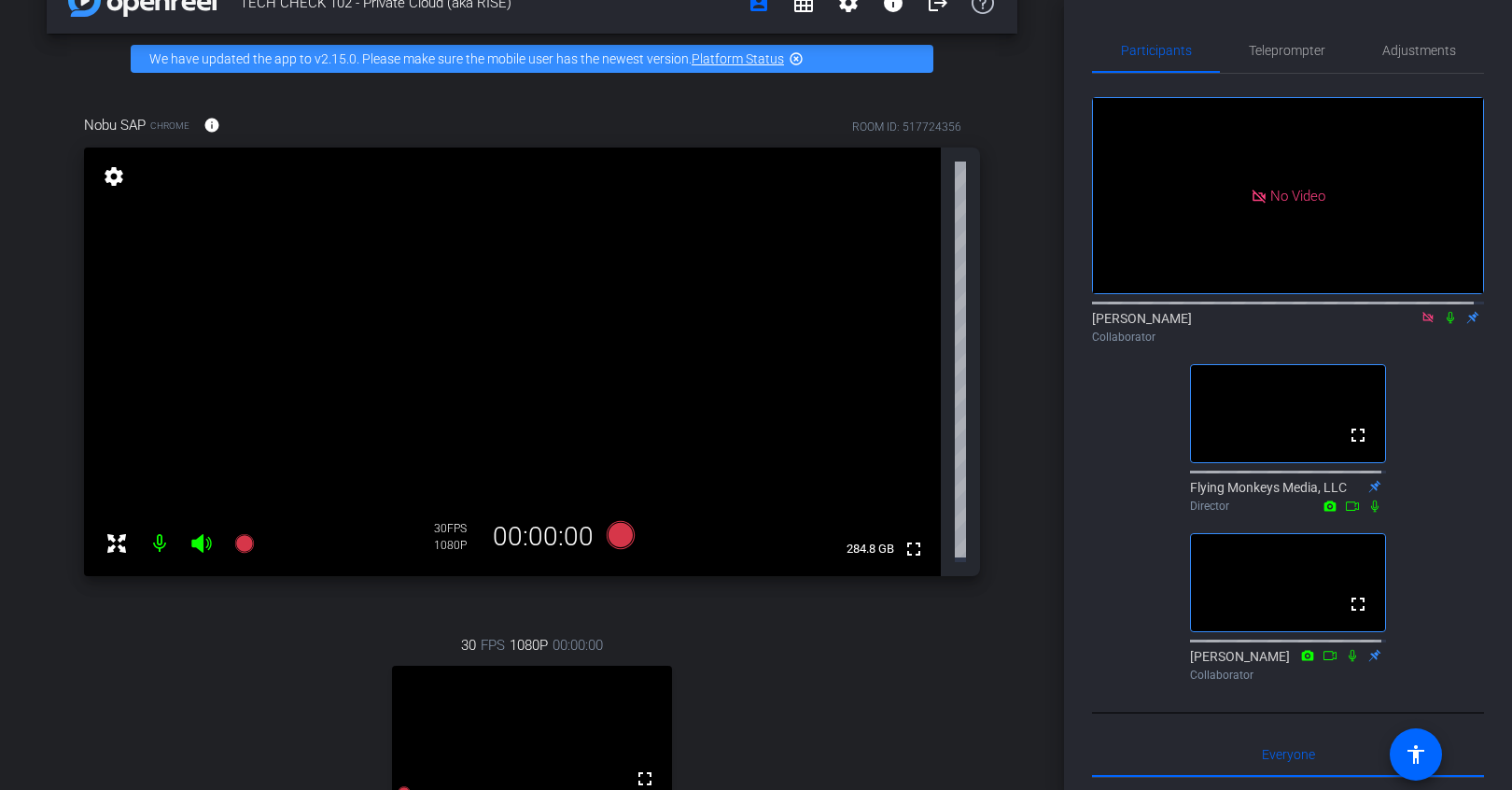
scroll to position [0, 0]
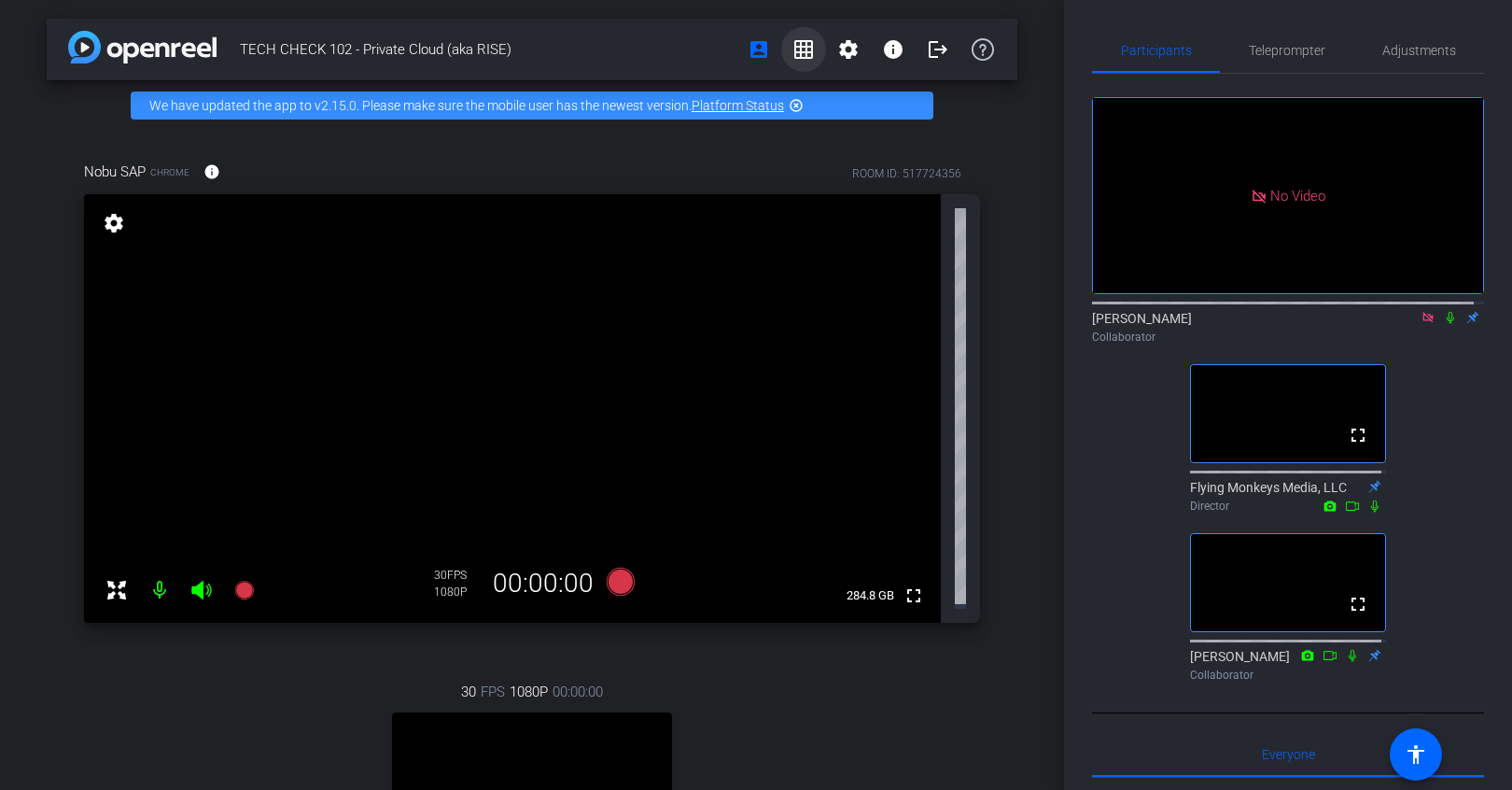
click at [793, 48] on mat-icon "grid_on" at bounding box center [804, 50] width 23 height 23
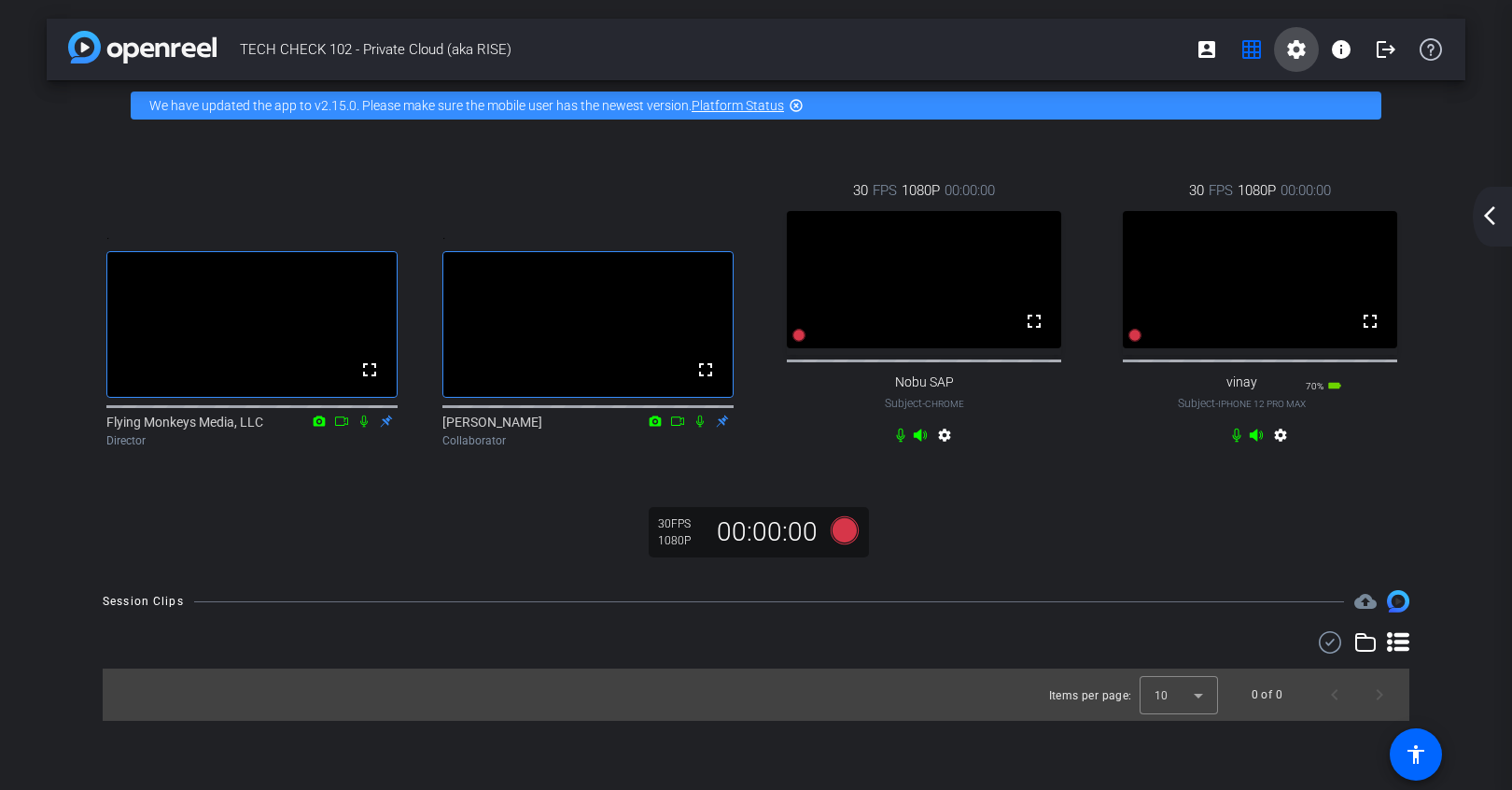
click at [1296, 43] on mat-icon "settings" at bounding box center [1296, 50] width 23 height 23
click at [1202, 52] on div at bounding box center [756, 395] width 1512 height 790
click at [1204, 49] on mat-icon "account_box" at bounding box center [1207, 50] width 23 height 23
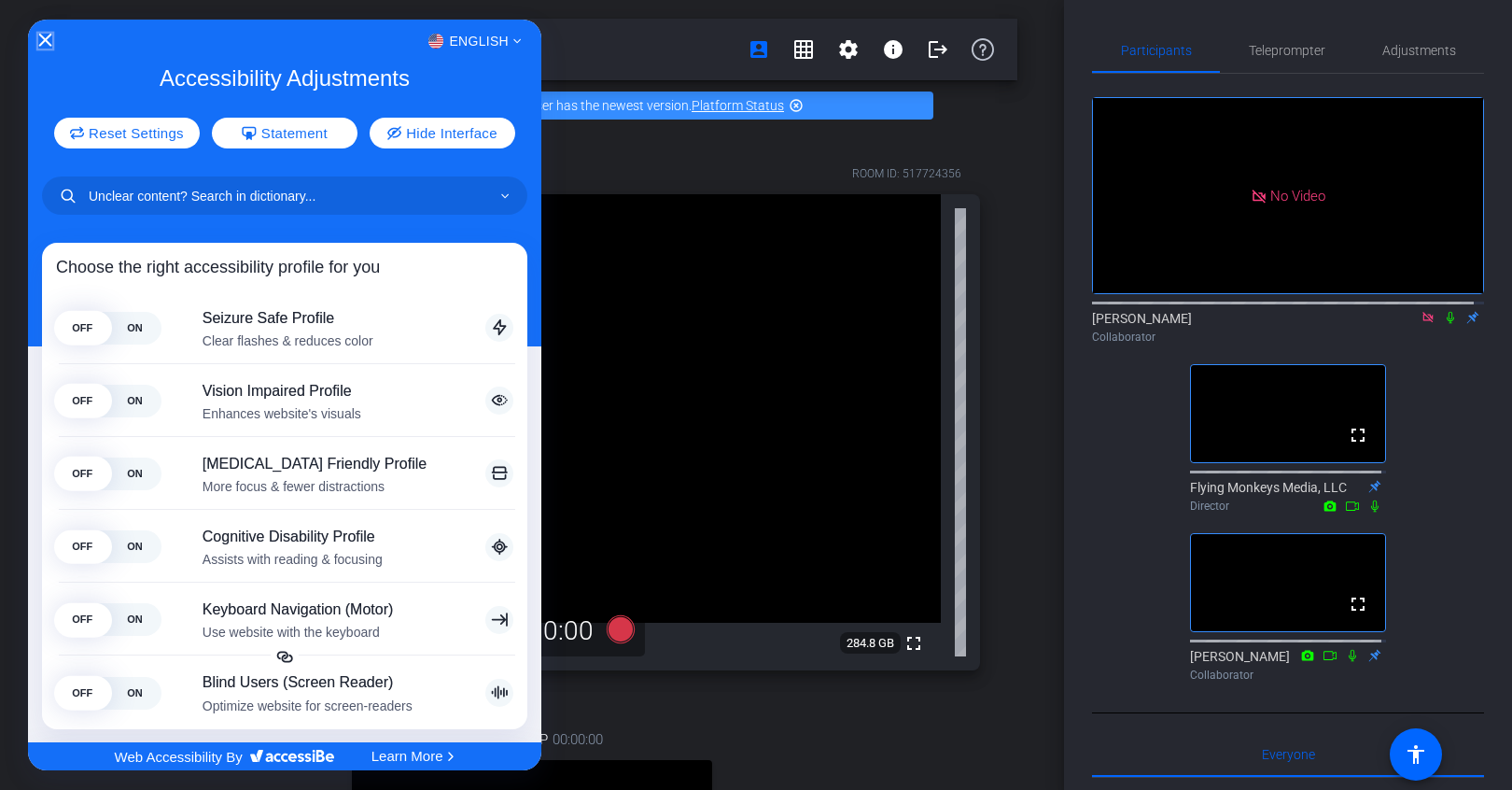
click at [51, 38] on icon "Close Accessibility Interface" at bounding box center [45, 40] width 13 height 13
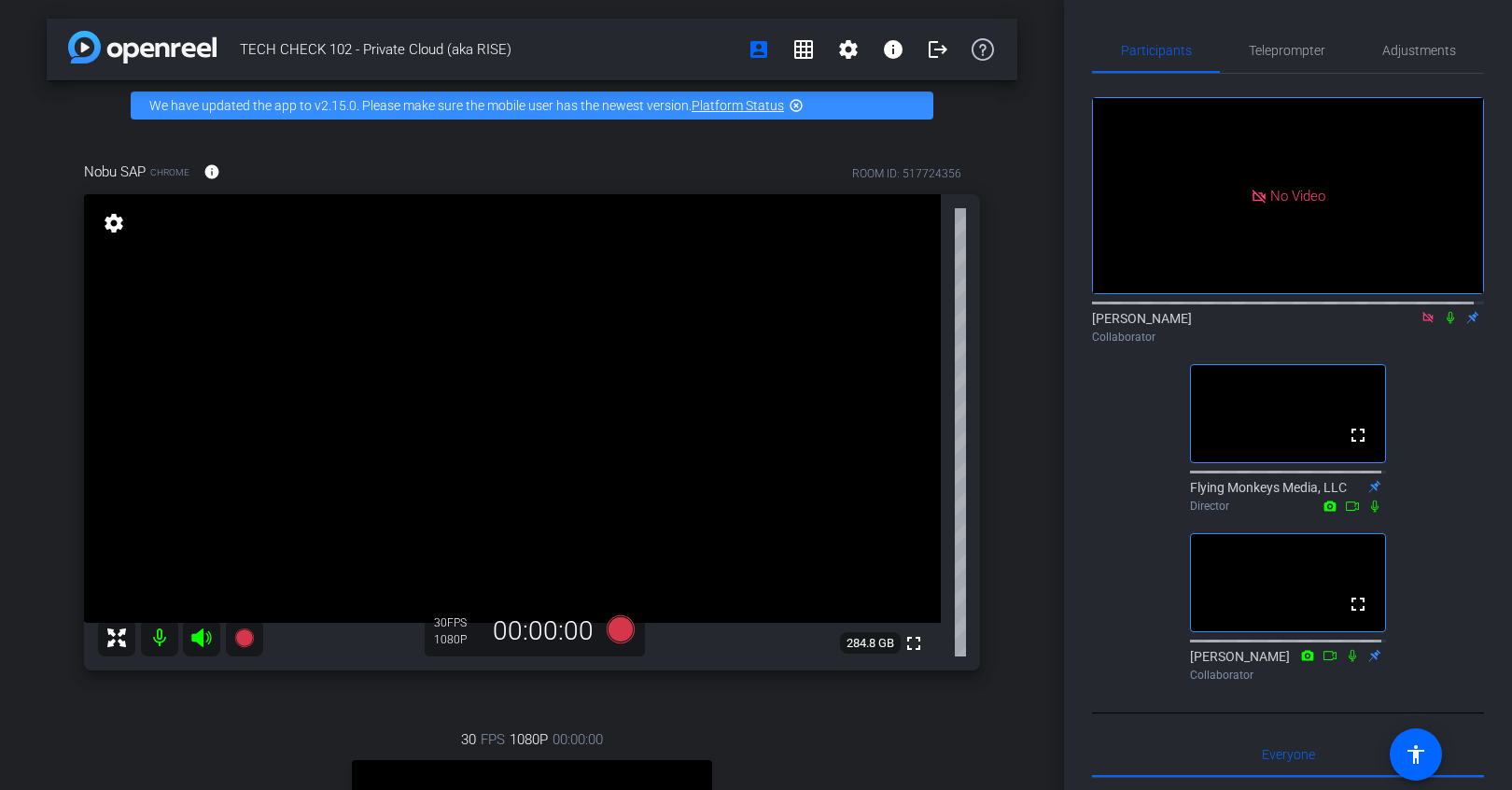
click at [1003, 320] on div "Nobu SAP Chrome info ROOM ID: 517724356 fullscreen settings 284.8 GB 30 FPS 108…" at bounding box center [532, 616] width 971 height 972
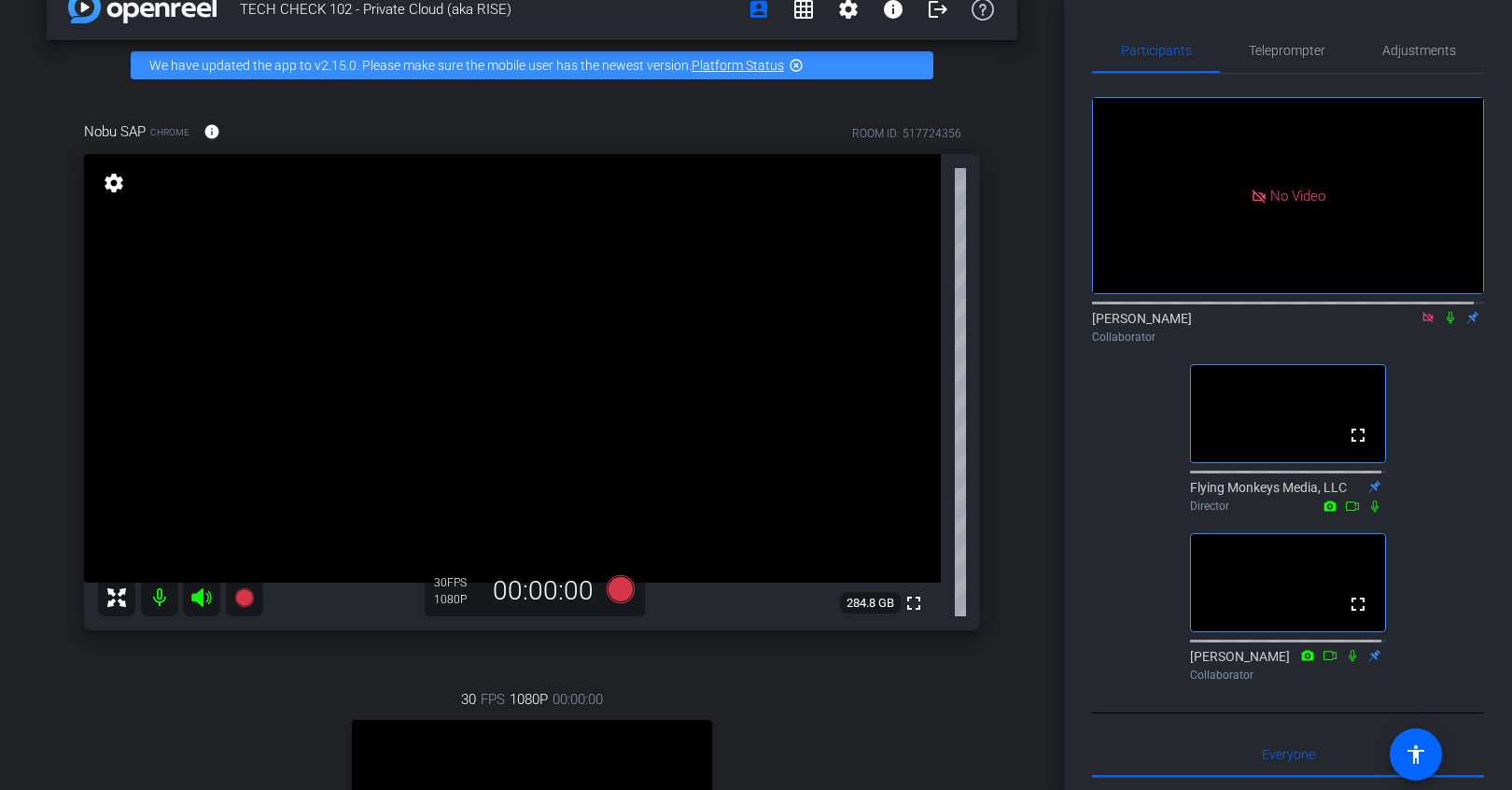
scroll to position [37, 0]
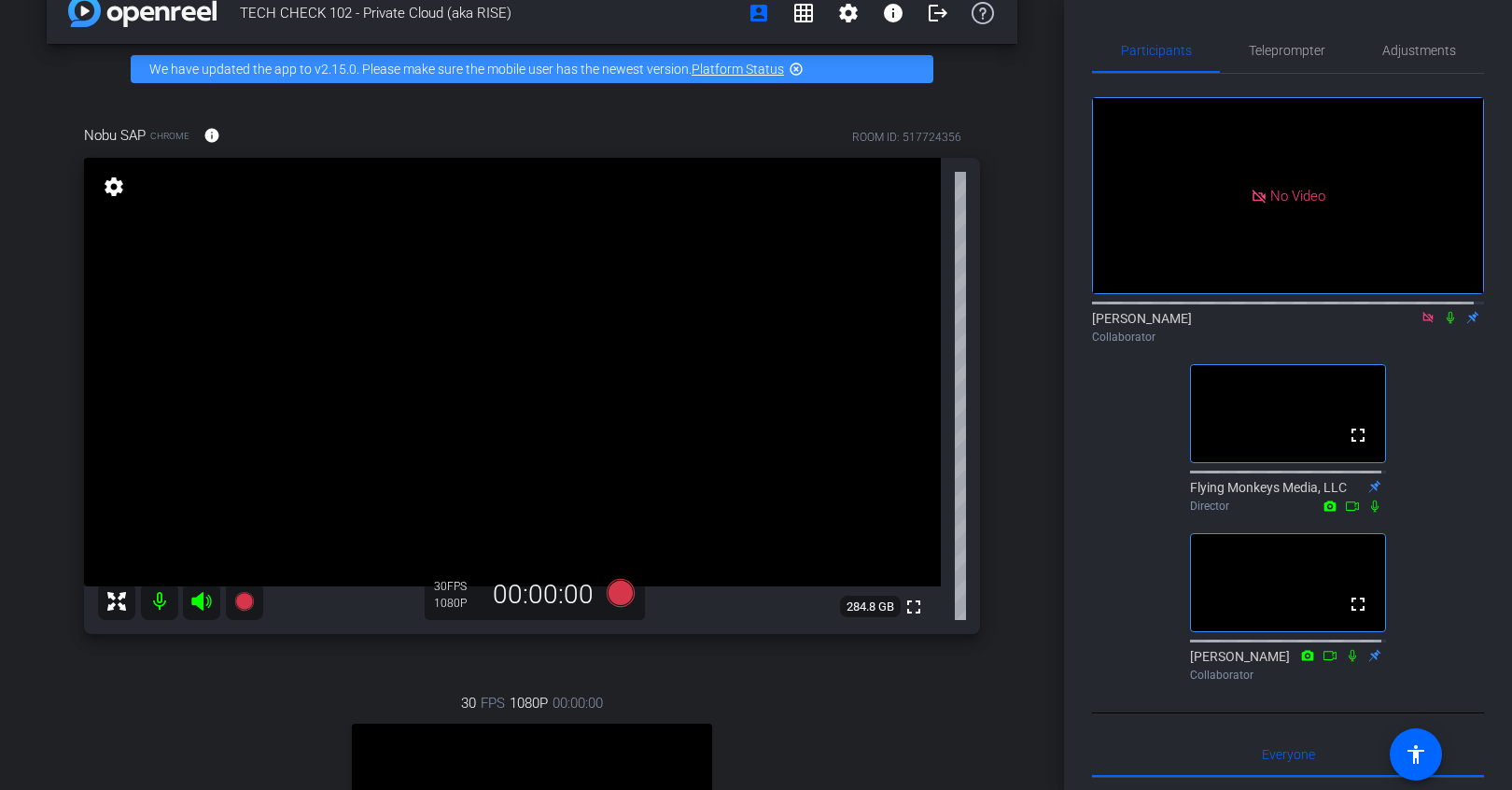
click at [1440, 403] on div "No Video Nicole Smythe Collaborator fullscreen Flying Monkeys Media, LLC Direct…" at bounding box center [1288, 382] width 392 height 615
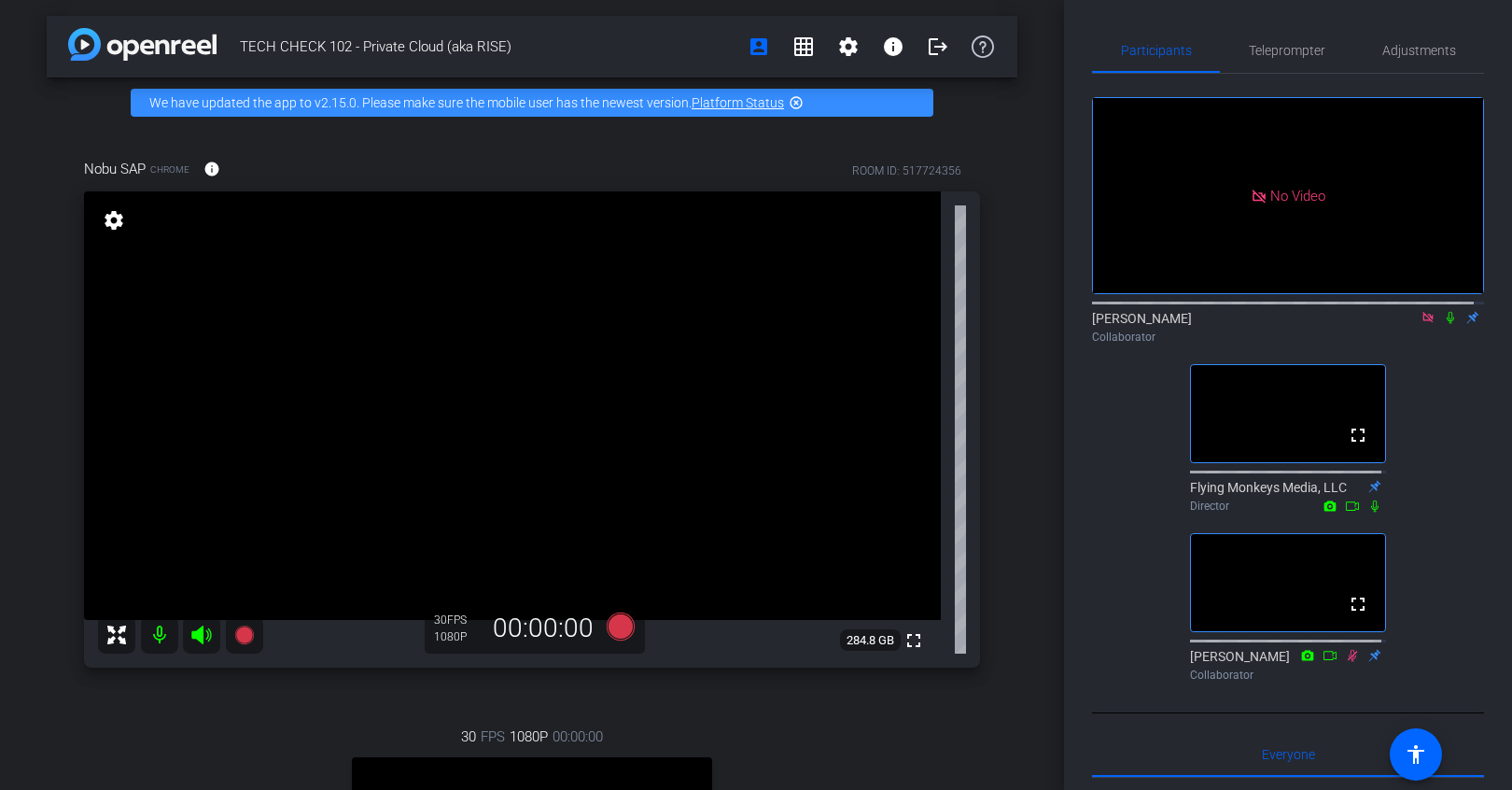
scroll to position [0, 0]
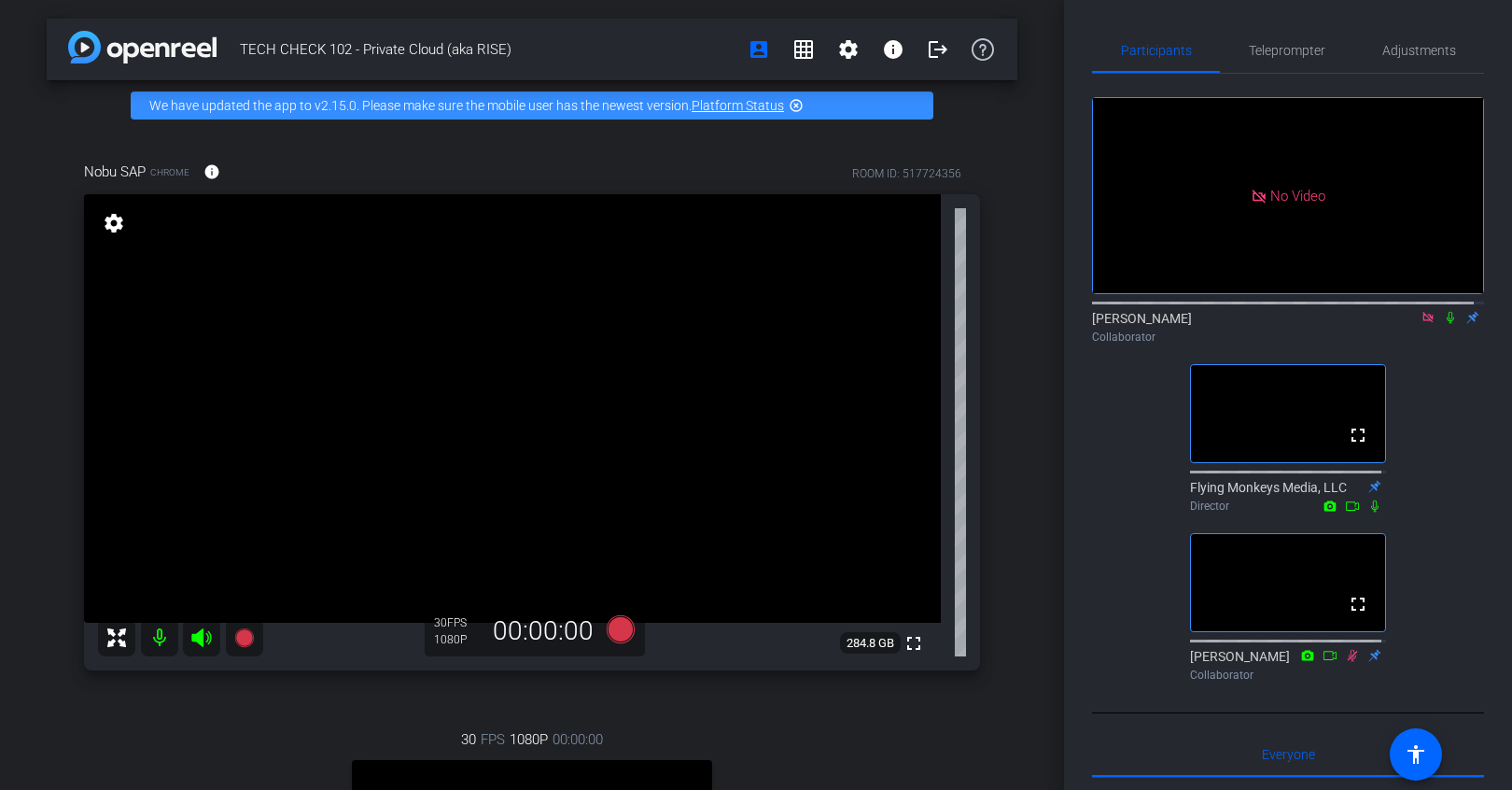
click at [1338, 345] on div "Collaborator" at bounding box center [1288, 337] width 392 height 17
click at [1421, 324] on icon at bounding box center [1429, 317] width 15 height 13
click at [1415, 499] on div "fullscreen settings Nicole Smythe flip Collaborator fullscreen Flying Monkeys M…" at bounding box center [1288, 382] width 392 height 615
click at [1399, 324] on icon at bounding box center [1406, 317] width 15 height 13
click at [1447, 324] on icon at bounding box center [1451, 317] width 8 height 12
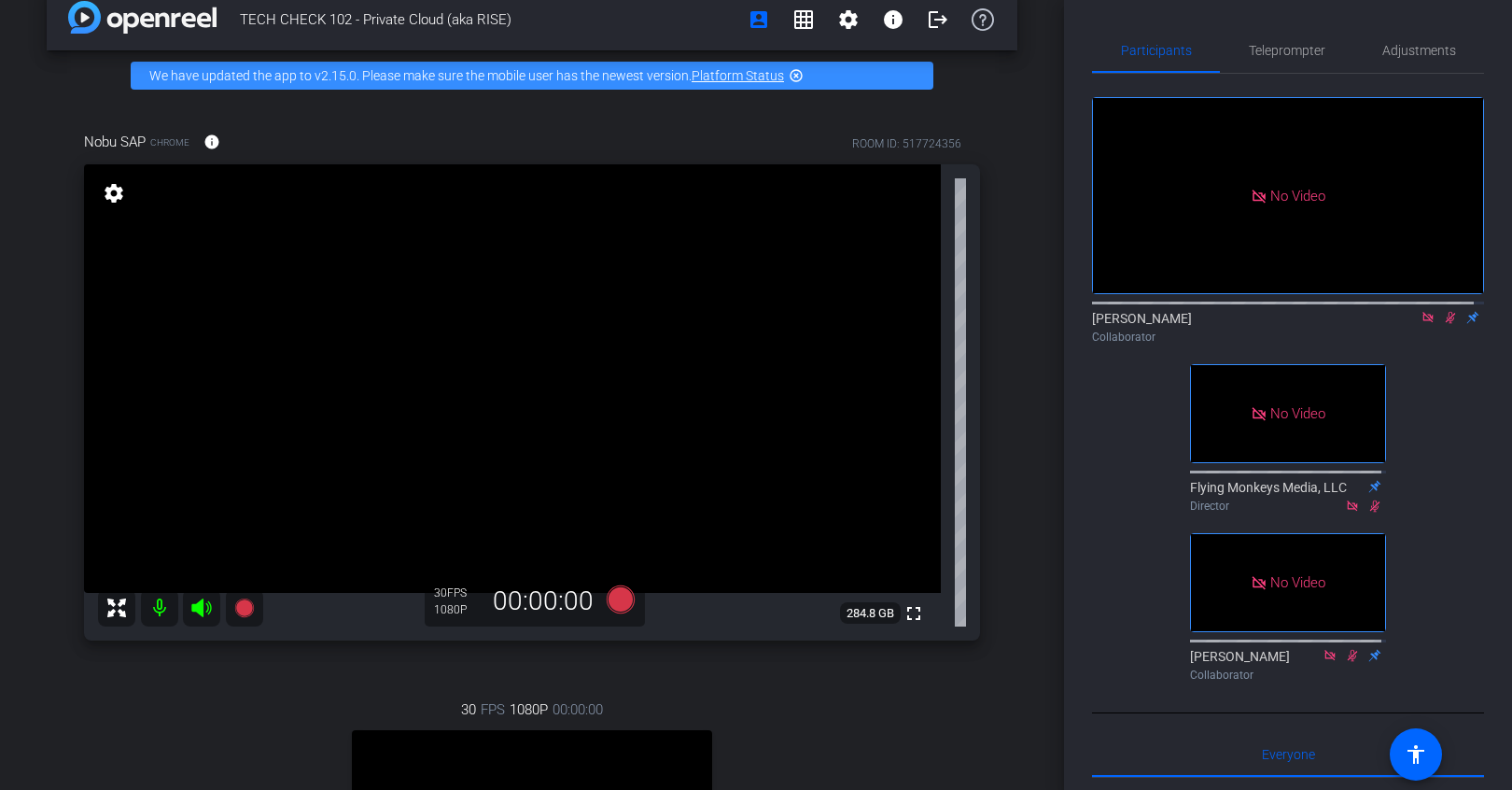
scroll to position [26, 0]
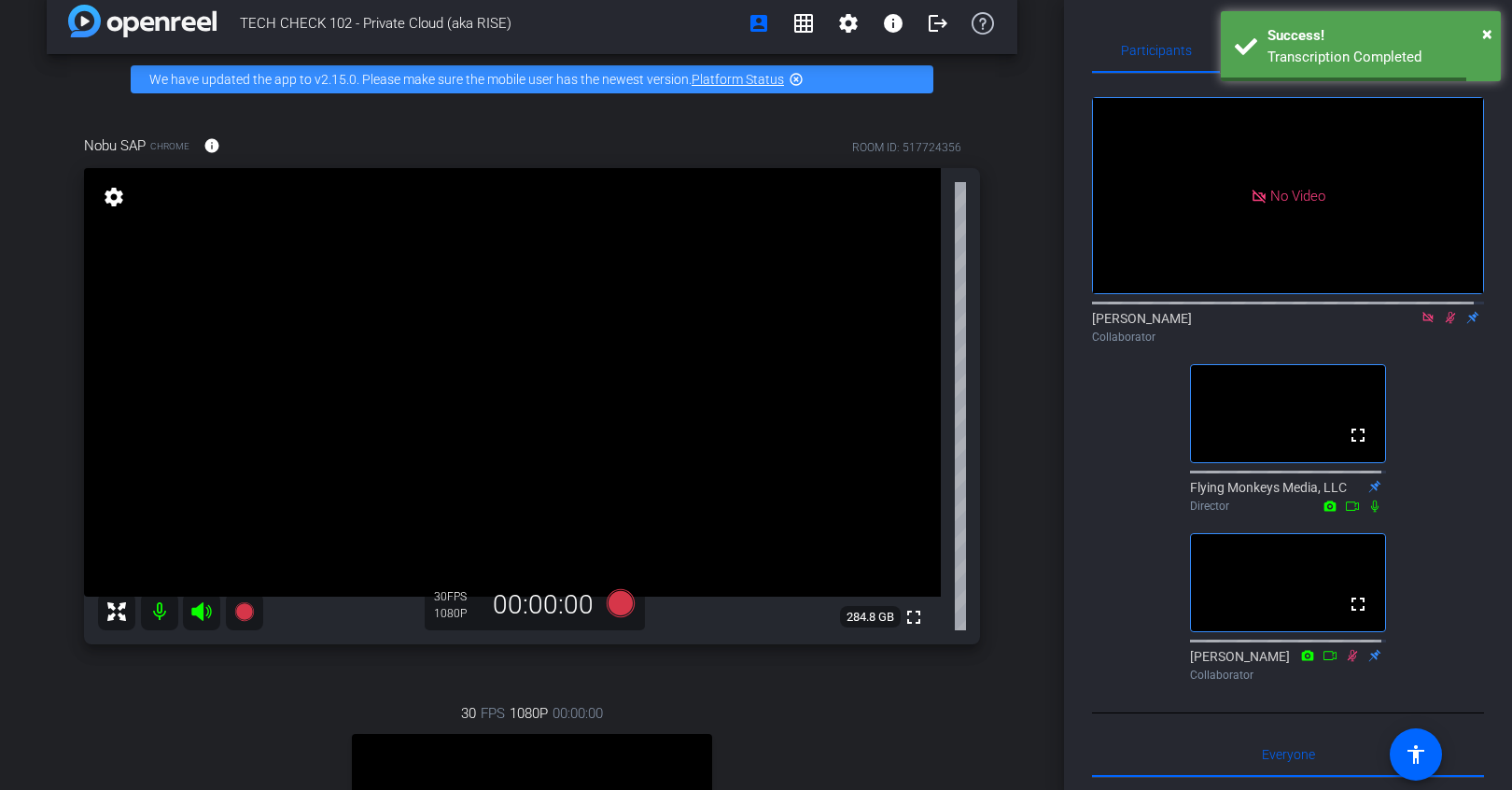
click at [1446, 324] on icon at bounding box center [1451, 317] width 10 height 12
click at [1421, 324] on icon at bounding box center [1429, 317] width 15 height 13
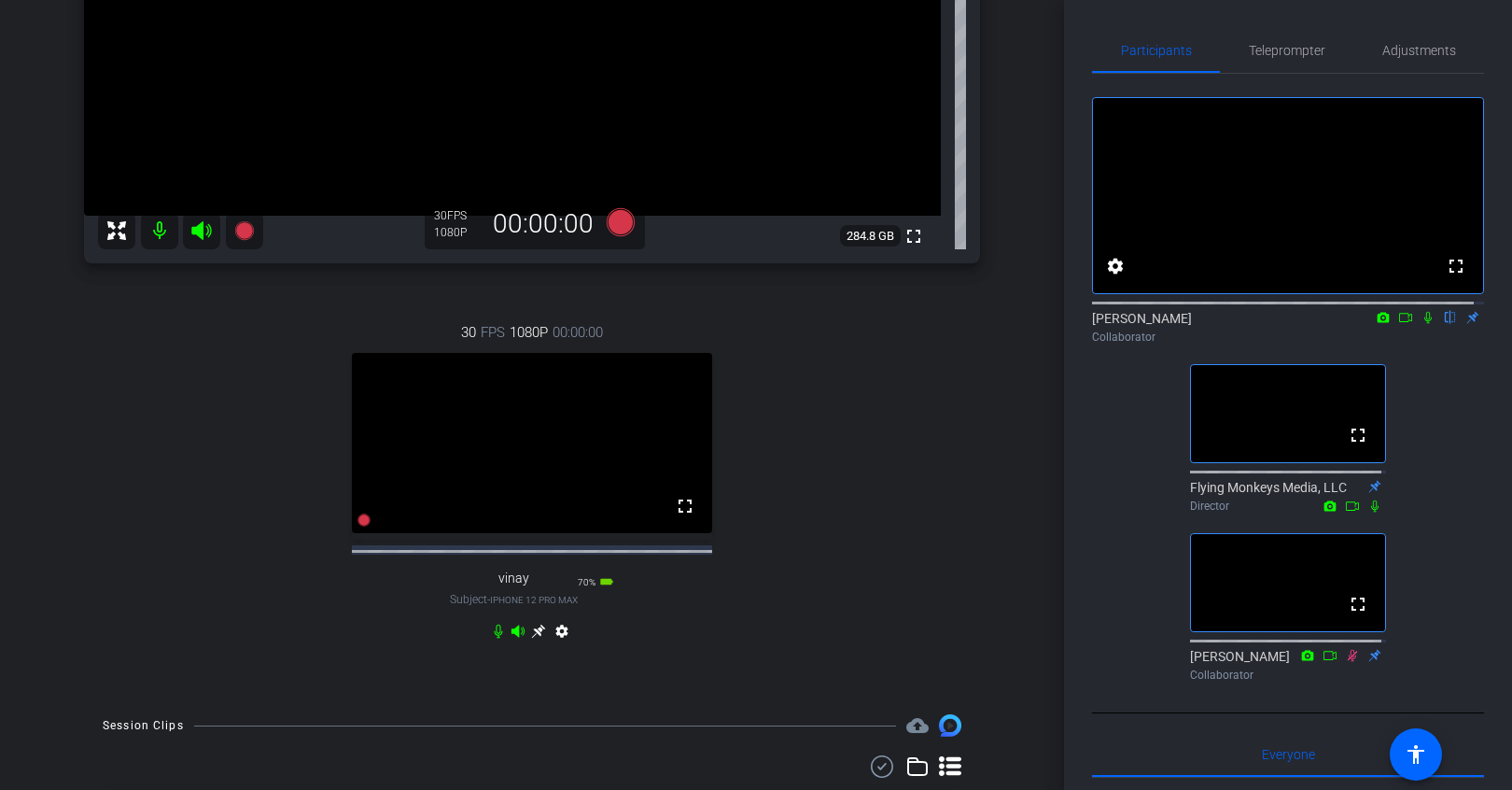
scroll to position [0, 0]
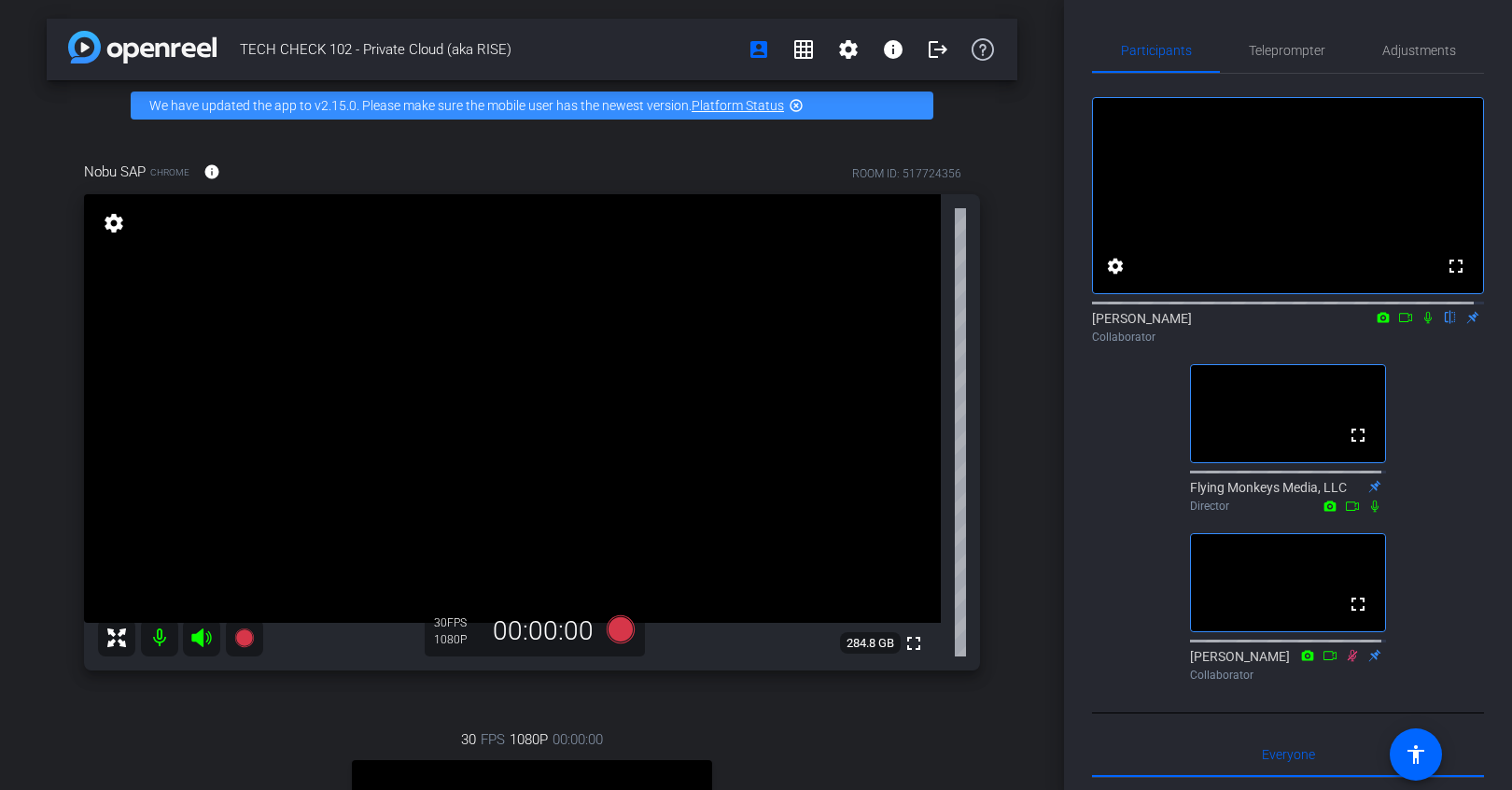
click at [1448, 451] on div "fullscreen settings Nicole Smythe flip Collaborator fullscreen Flying Monkeys M…" at bounding box center [1288, 382] width 392 height 615
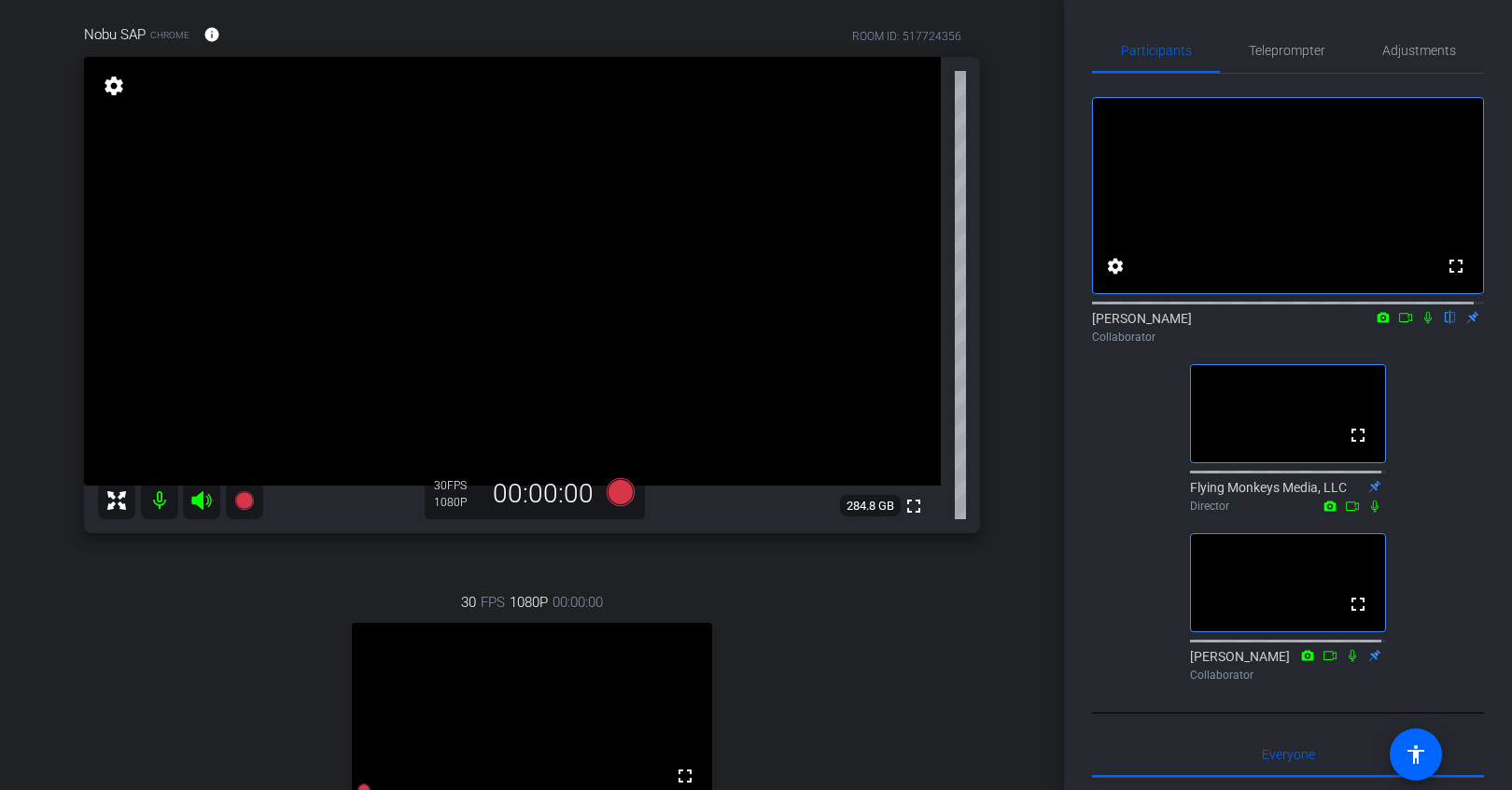
scroll to position [133, 0]
click at [1399, 324] on icon at bounding box center [1406, 317] width 15 height 13
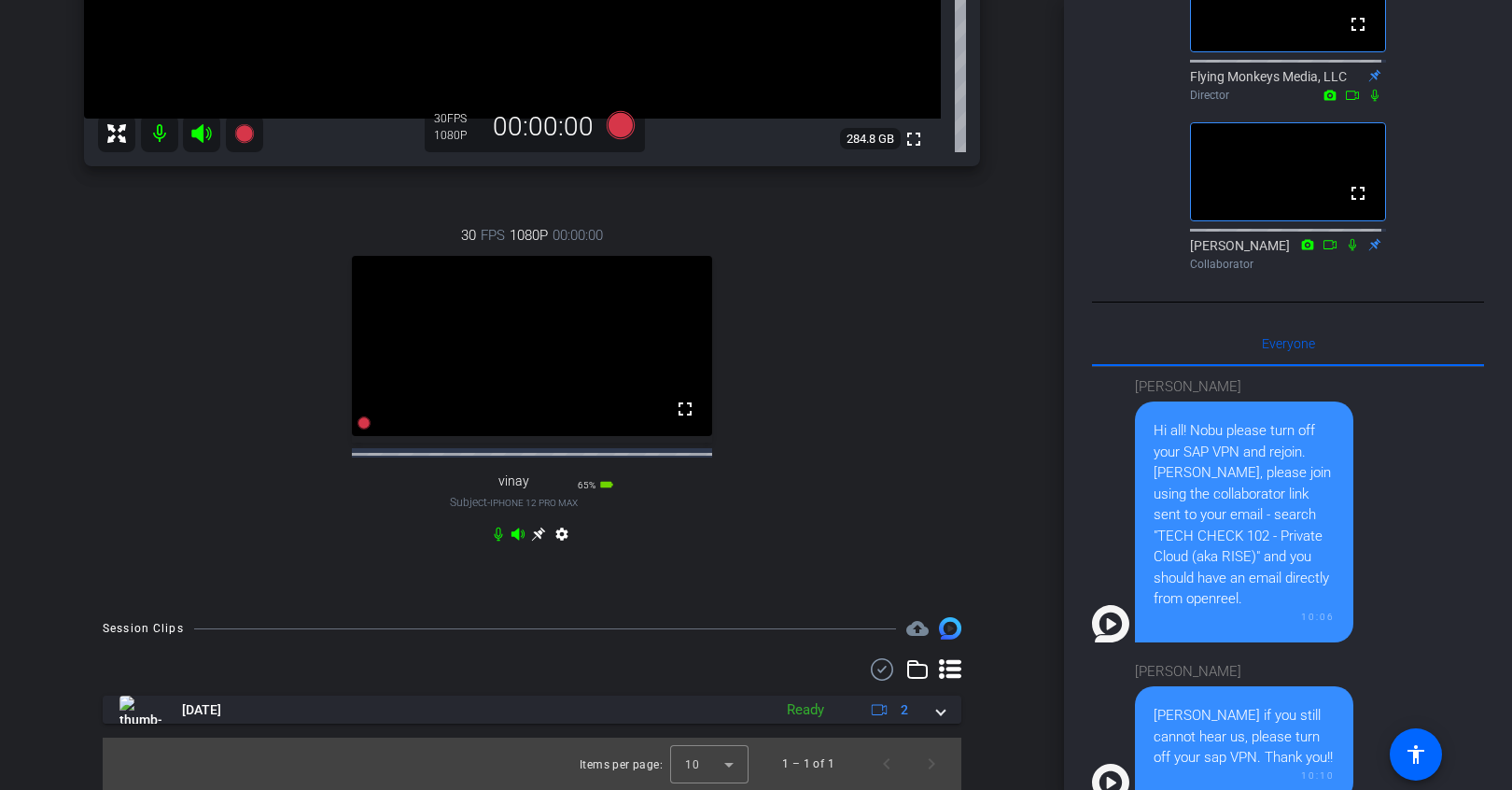
scroll to position [625, 0]
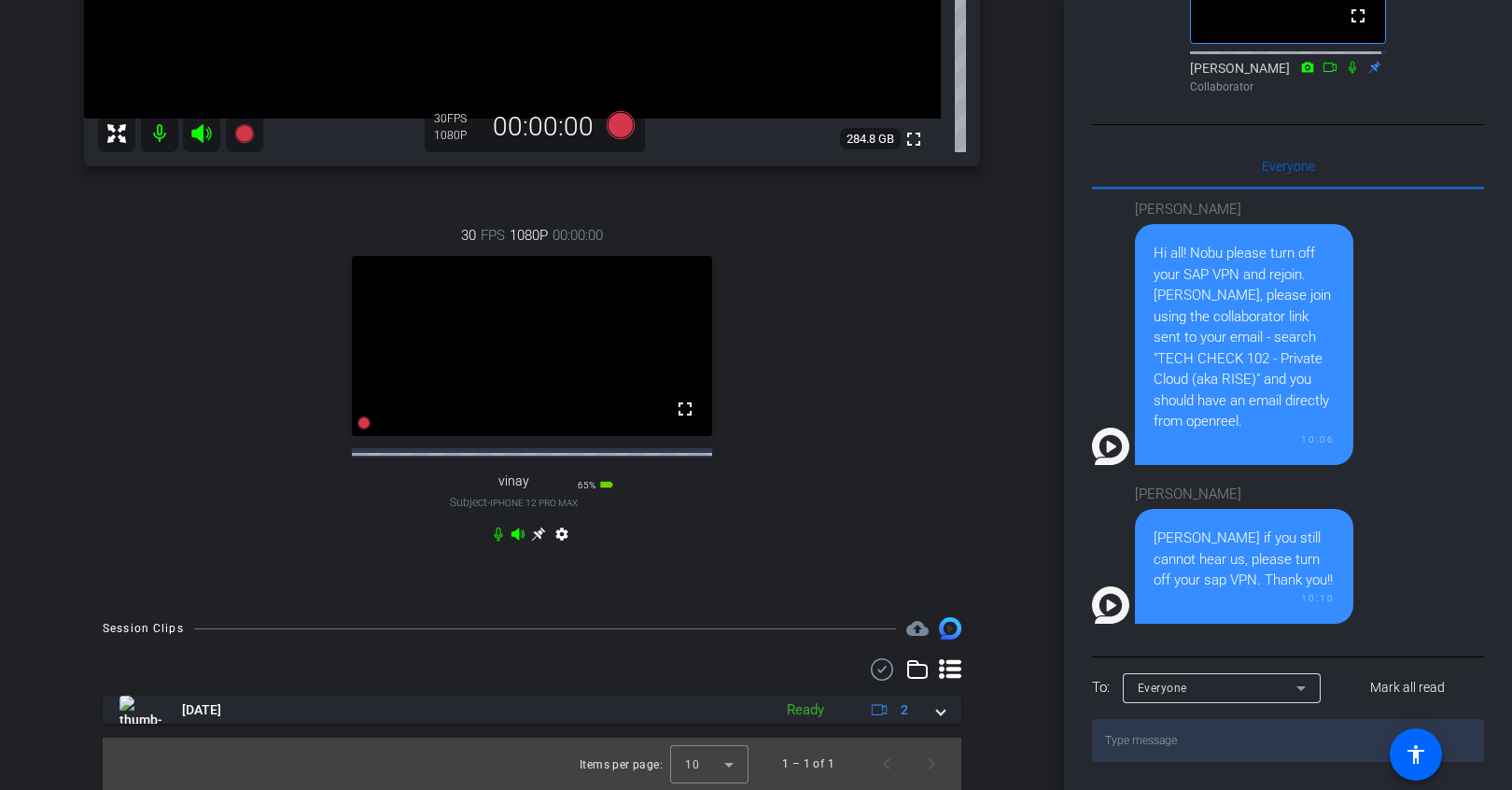
click at [1167, 740] on textarea at bounding box center [1288, 740] width 392 height 43
click at [1420, 602] on div "Catrin Ody Nicole if you still cannot hear us, please turn off your sap VPN. Th…" at bounding box center [1278, 549] width 373 height 149
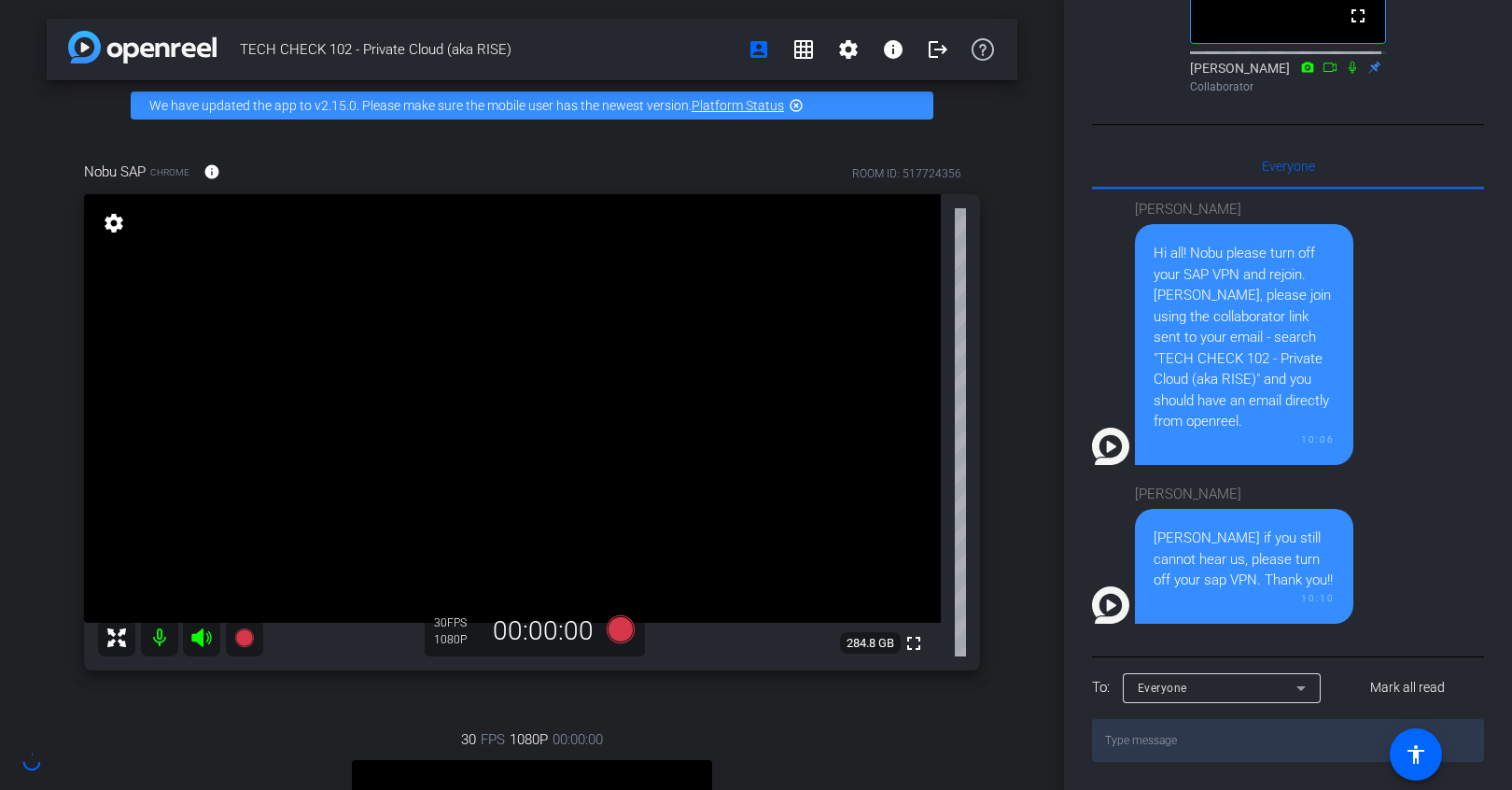
click at [1182, 733] on textarea at bounding box center [1288, 740] width 392 height 43
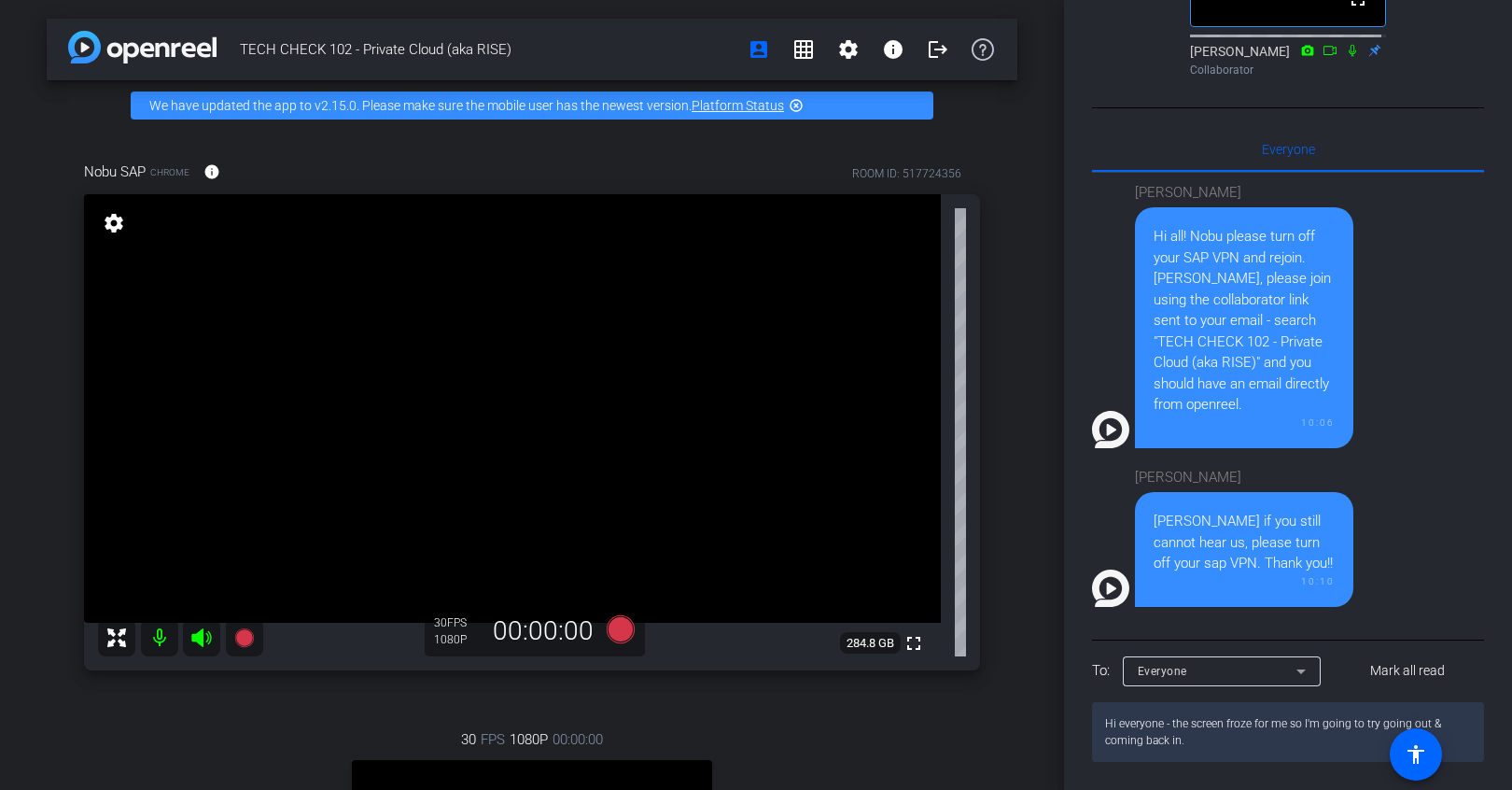
type textarea "Hi everyone - the screen froze for me so I'm going to try going out & coming ba…"
drag, startPoint x: 1148, startPoint y: 756, endPoint x: 1099, endPoint y: 739, distance: 51.9
click at [1099, 739] on textarea "Hi everyone - the screen froze for me so I'm going to try going out & coming ba…" at bounding box center [1288, 732] width 392 height 60
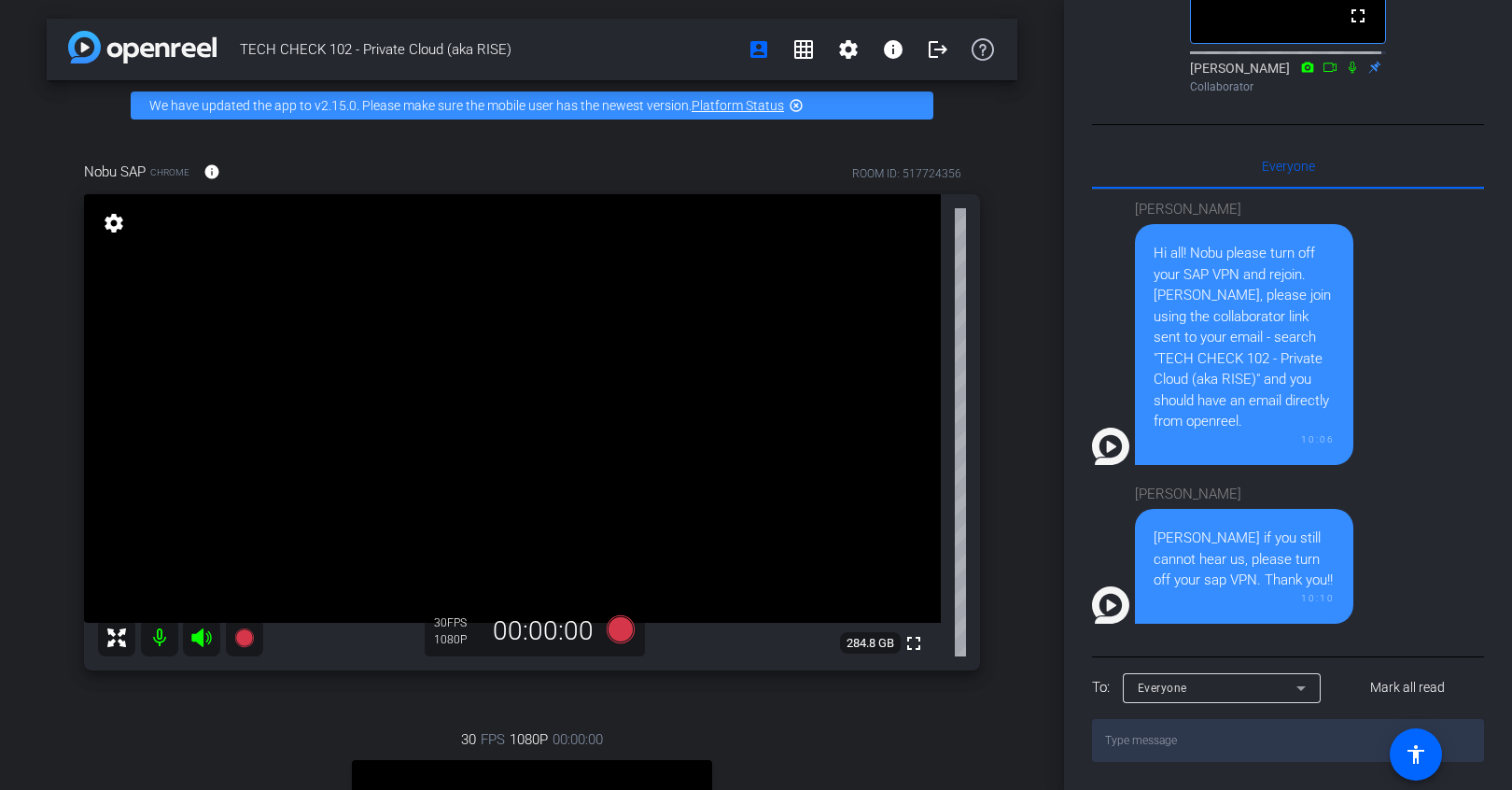
click at [1089, 666] on div "Participants Teleprompter Adjustments No Video Nicole Smythe Collaborator fulls…" at bounding box center [1289, 395] width 448 height 790
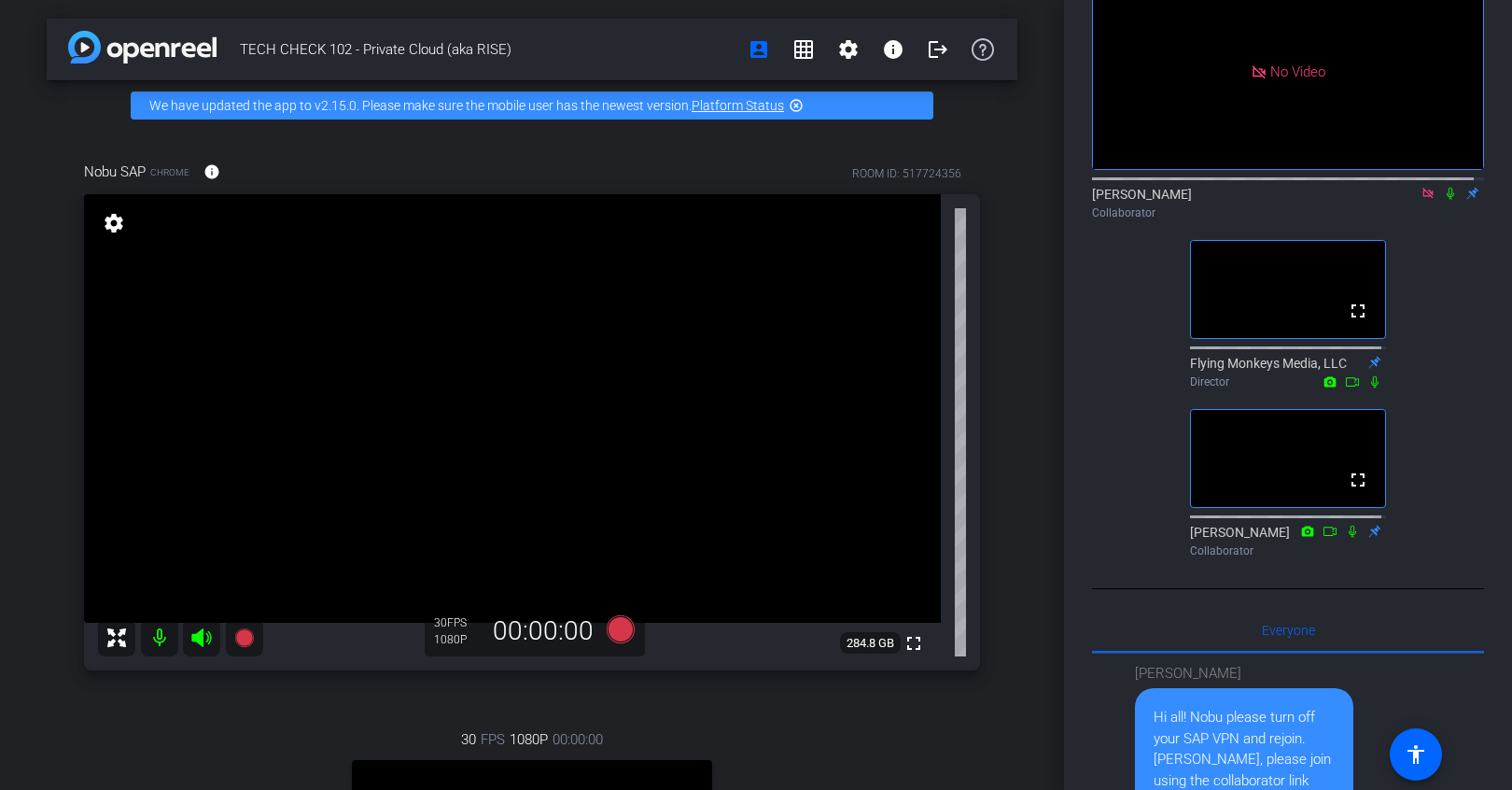
scroll to position [0, 0]
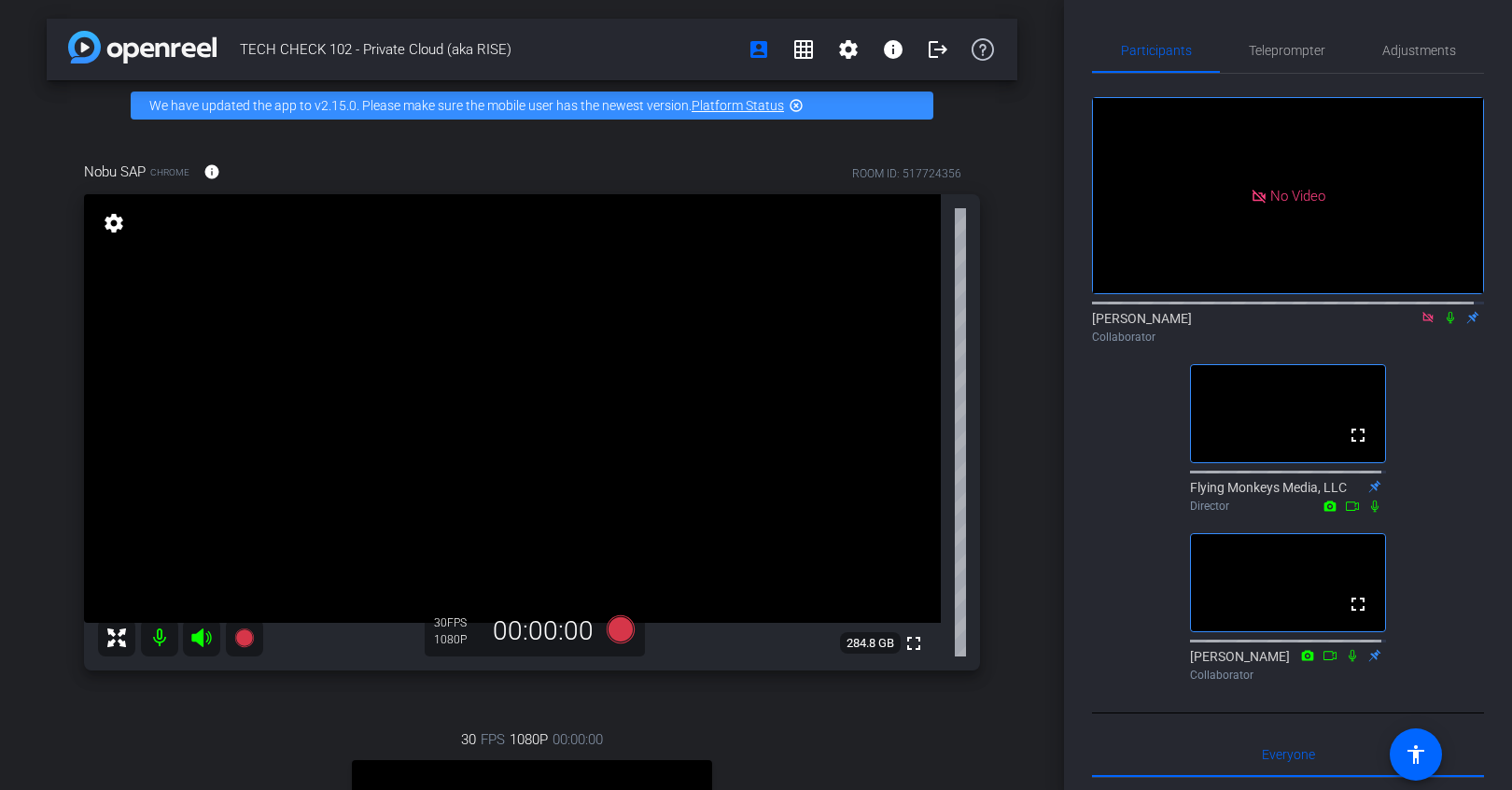
click at [1453, 418] on div "No Video Nicole Smythe Collaborator fullscreen Flying Monkeys Media, LLC Direct…" at bounding box center [1288, 382] width 392 height 615
click at [1421, 324] on icon at bounding box center [1429, 317] width 15 height 13
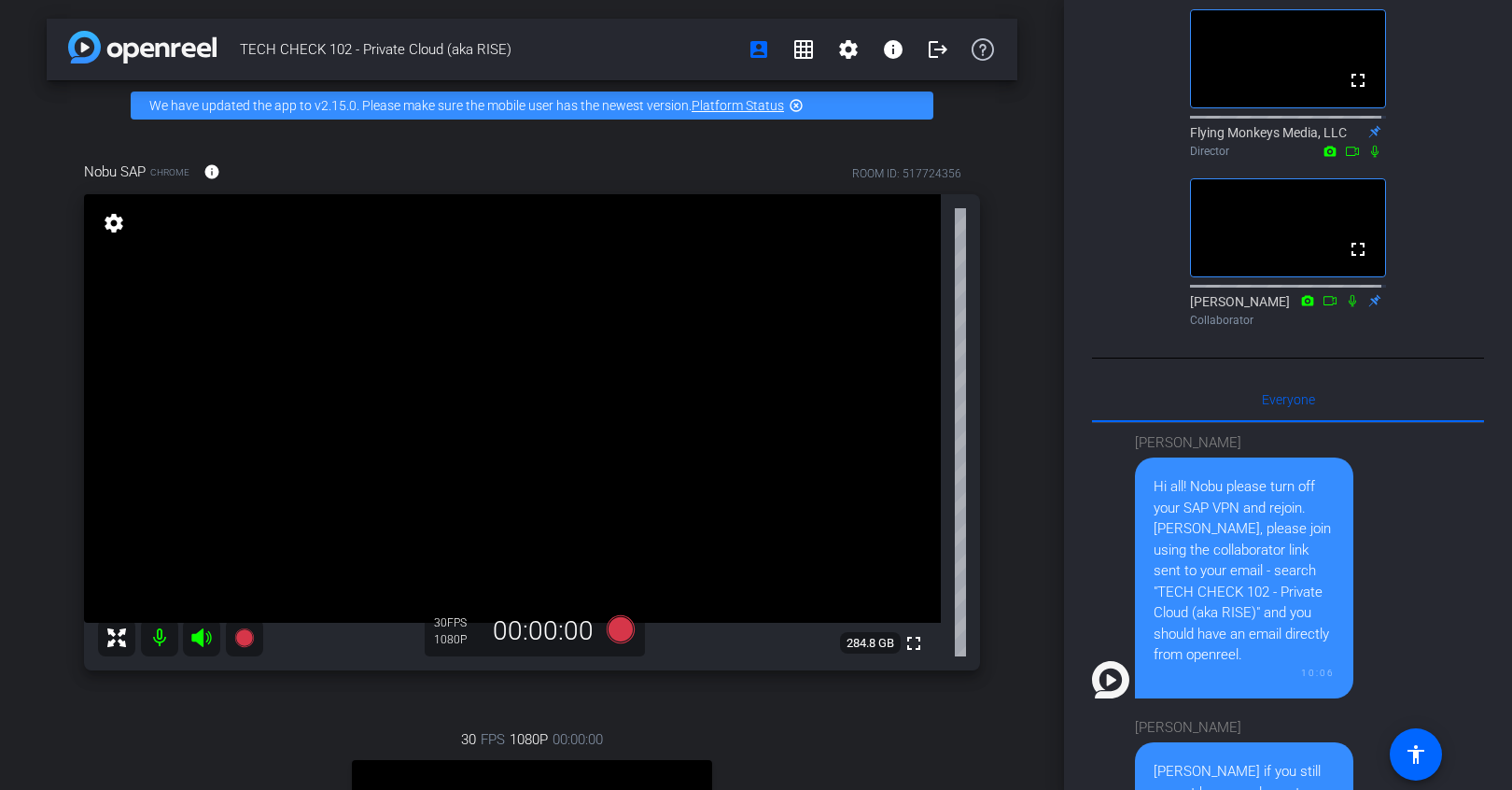
scroll to position [625, 0]
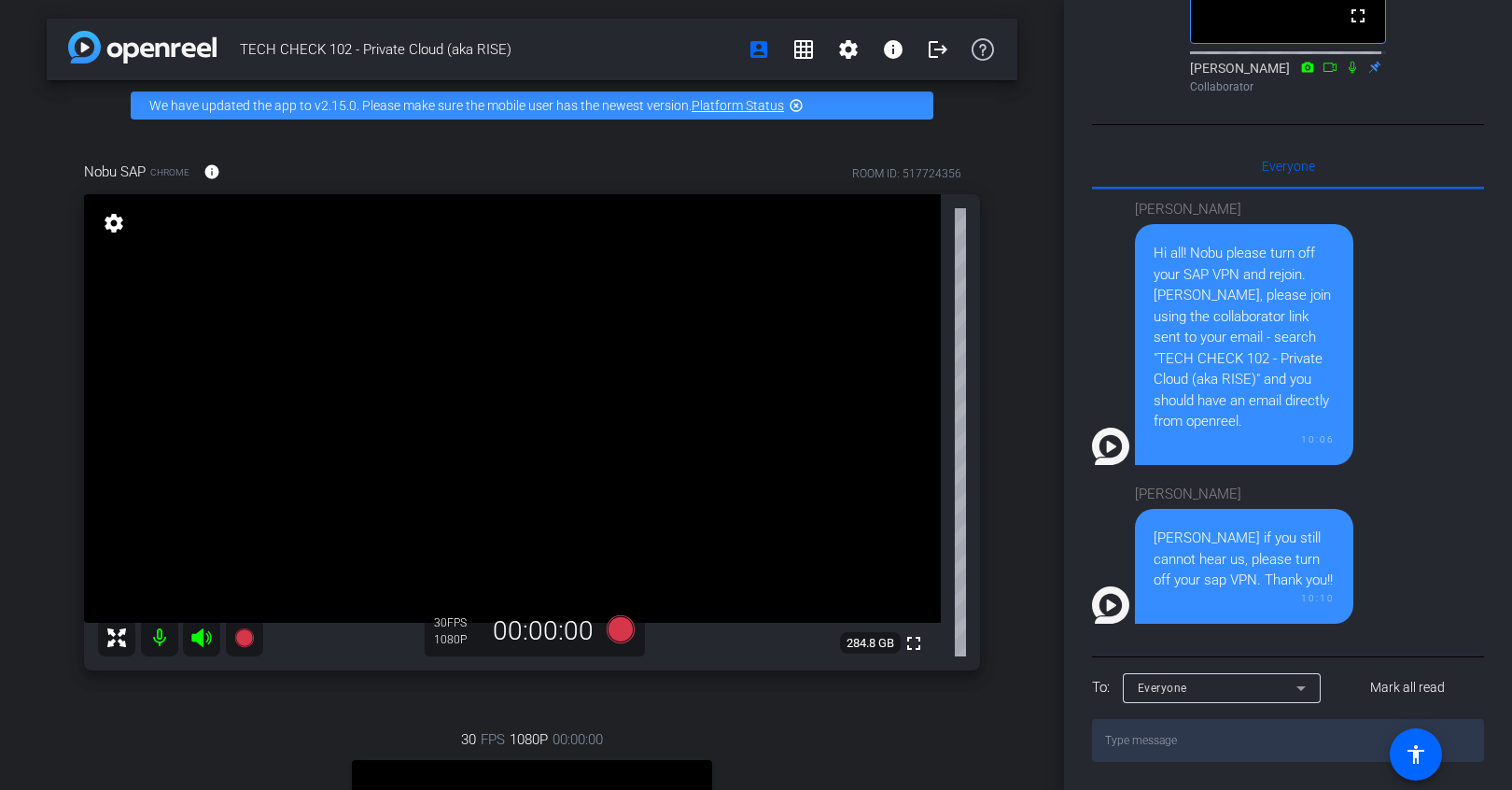
click at [1162, 746] on textarea at bounding box center [1288, 740] width 392 height 43
click at [1025, 546] on div "TECH CHECK 102 - Private Cloud (aka RISE) account_box grid_on settings info log…" at bounding box center [532, 395] width 1065 height 790
click at [1176, 744] on textarea at bounding box center [1288, 740] width 392 height 43
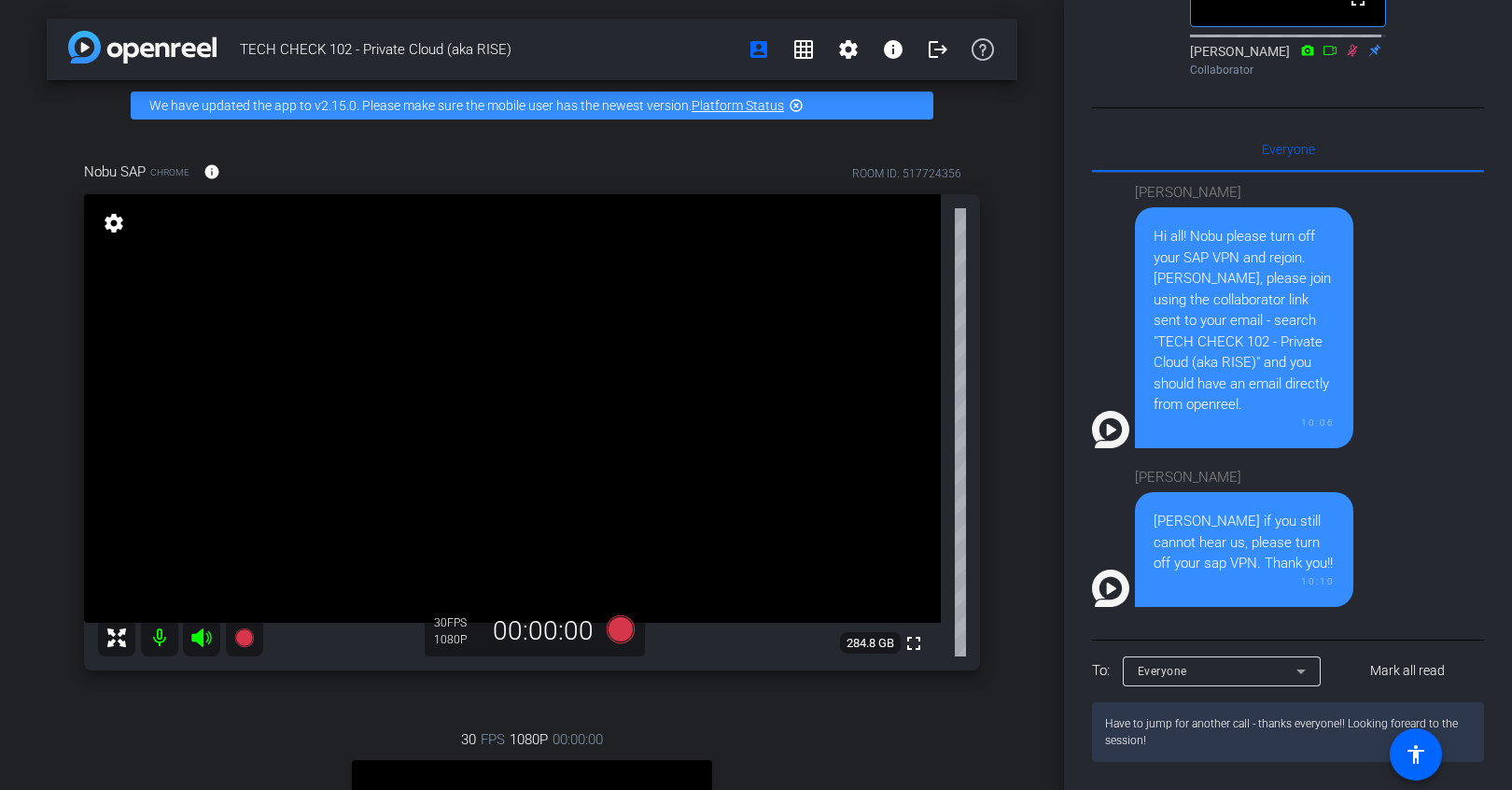
scroll to position [642, 0]
drag, startPoint x: 1402, startPoint y: 722, endPoint x: 1413, endPoint y: 721, distance: 11.0
click at [1402, 722] on textarea "Have to jump for another call - thanks everyone!! Looking foreard to the sessio…" at bounding box center [1288, 732] width 392 height 60
type textarea "Have to jump for another call - thanks everyone!! Looking forward to the sessio…"
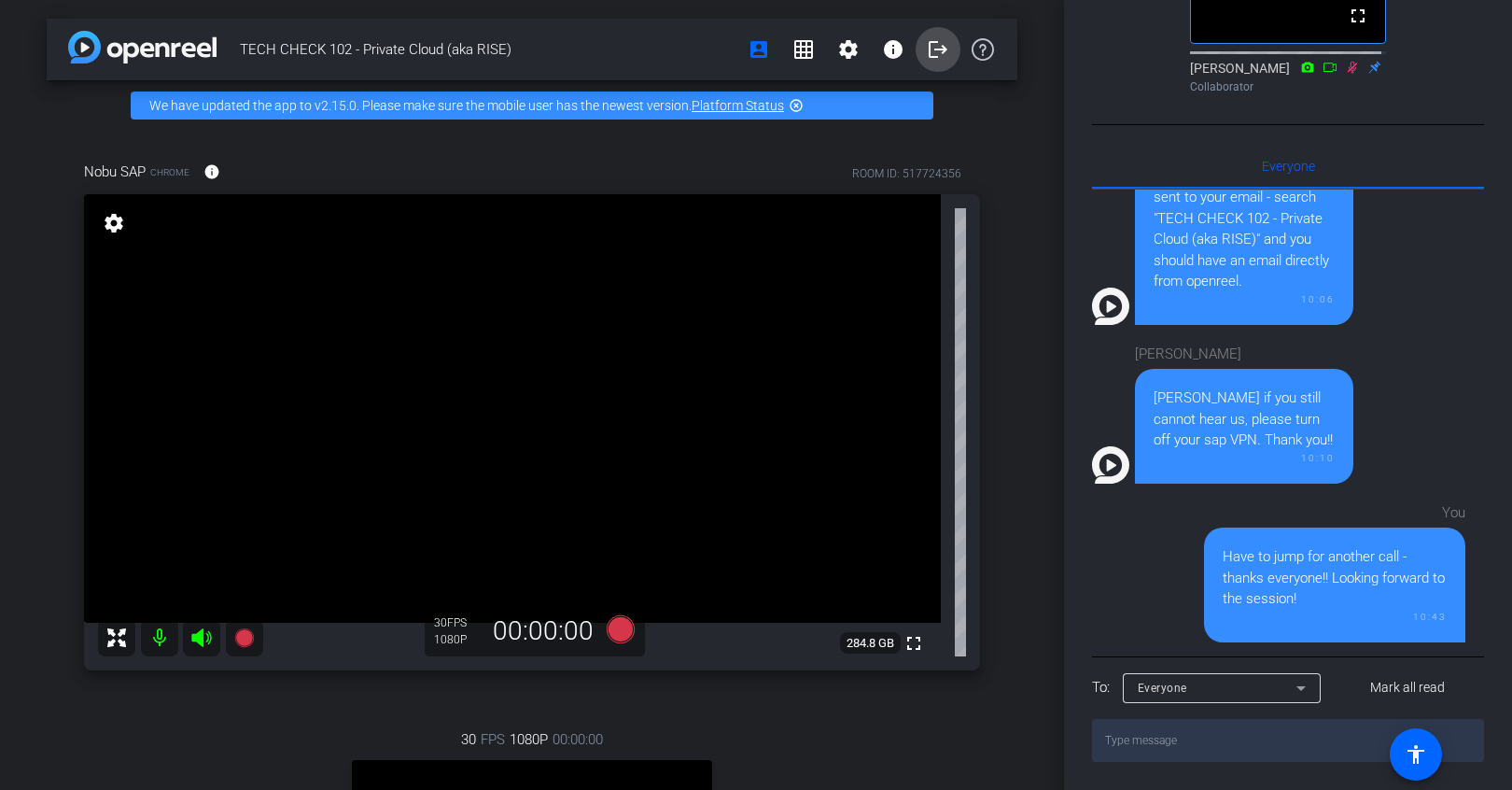
click at [928, 53] on mat-icon "logout" at bounding box center [938, 50] width 23 height 23
